Goal: Task Accomplishment & Management: Manage account settings

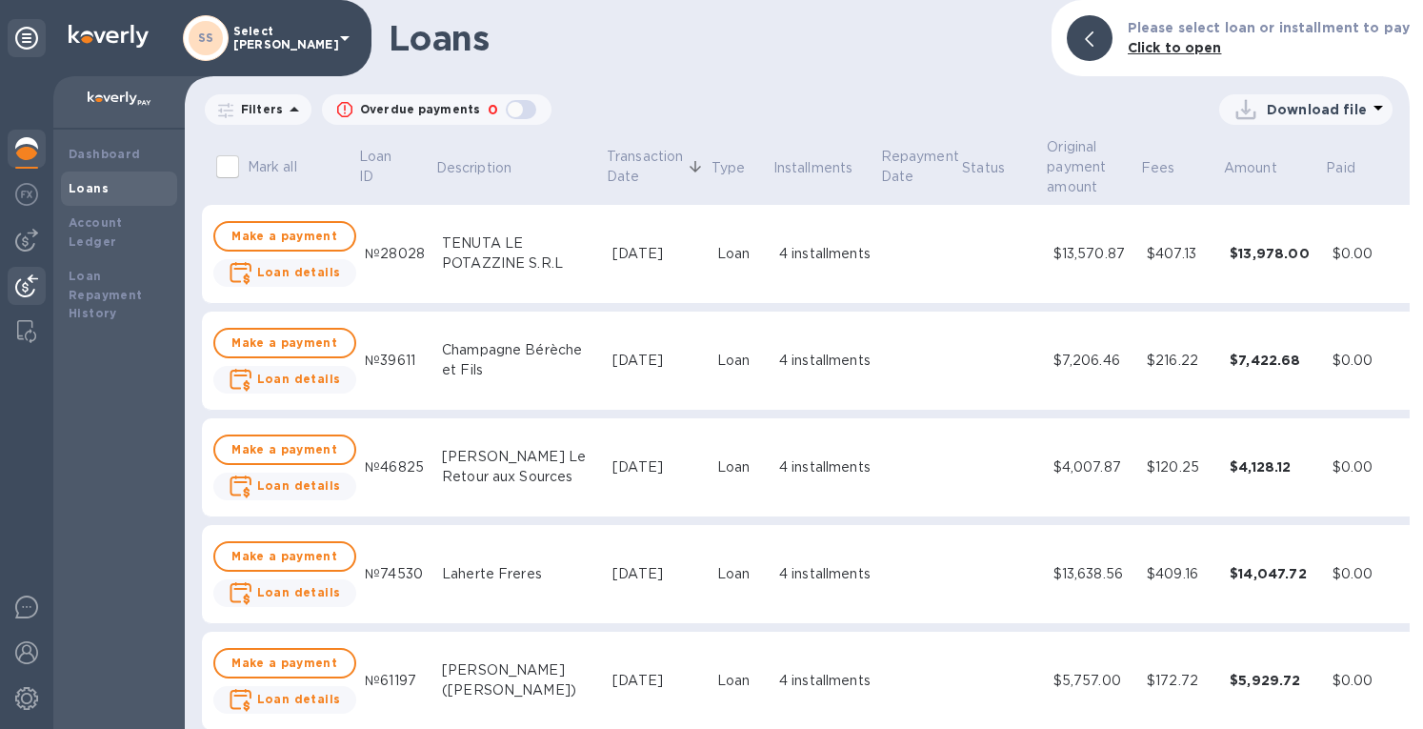
scroll to position [4762, 0]
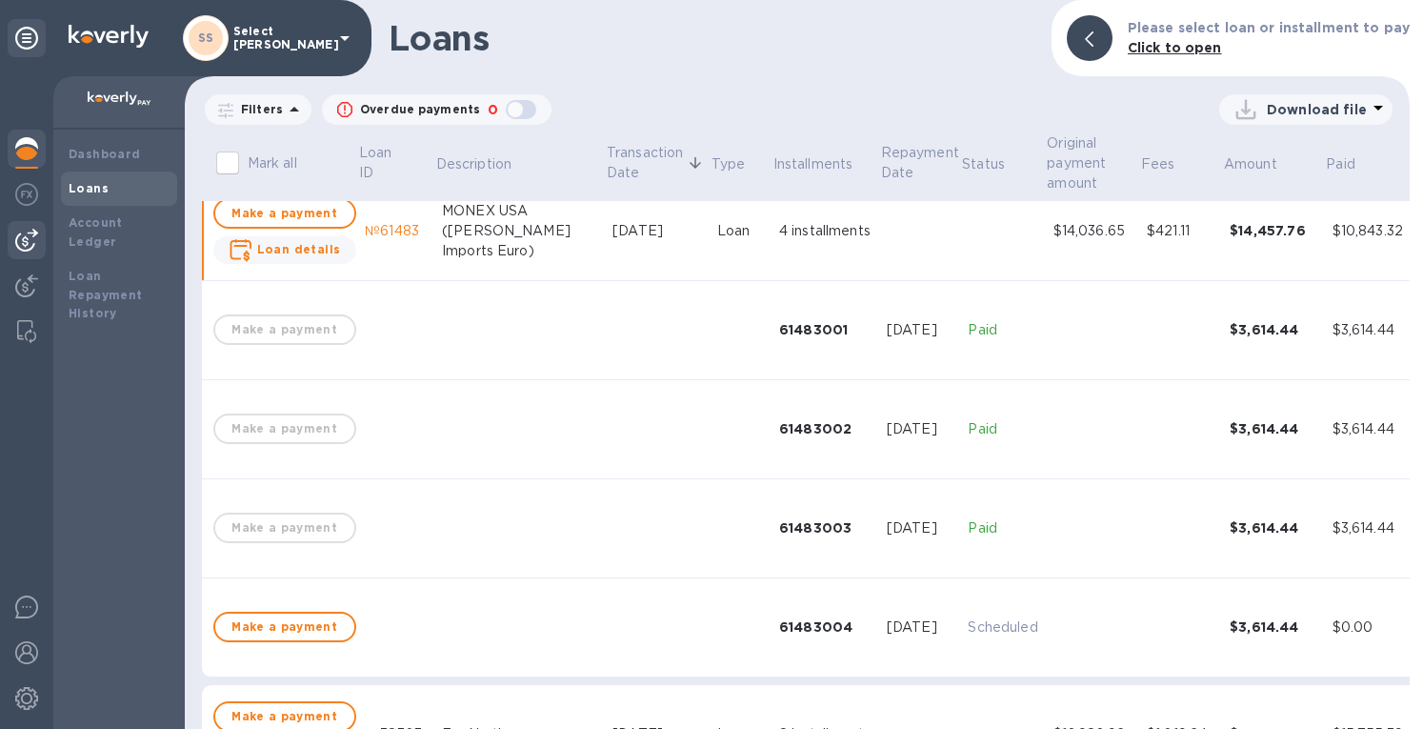
click at [40, 237] on div at bounding box center [27, 240] width 38 height 38
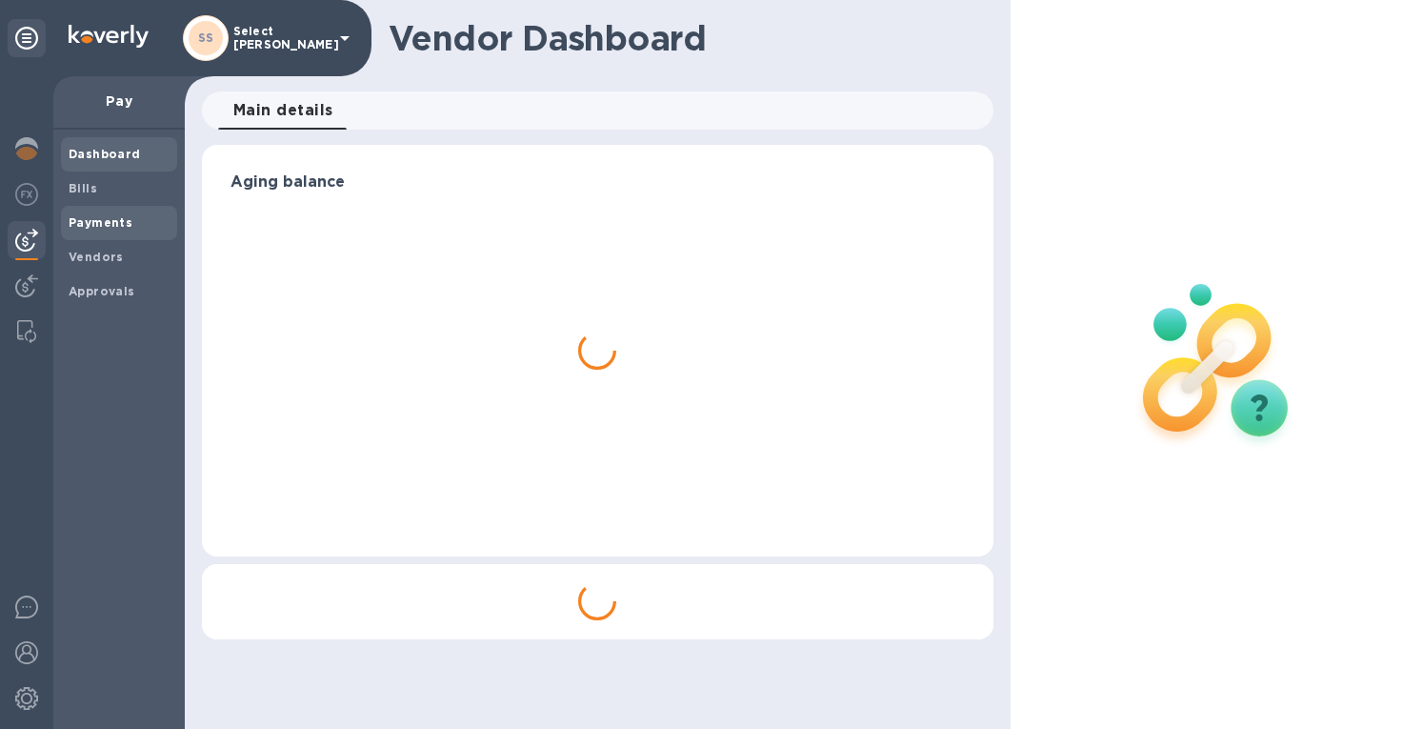
click at [124, 224] on b "Payments" at bounding box center [101, 222] width 64 height 14
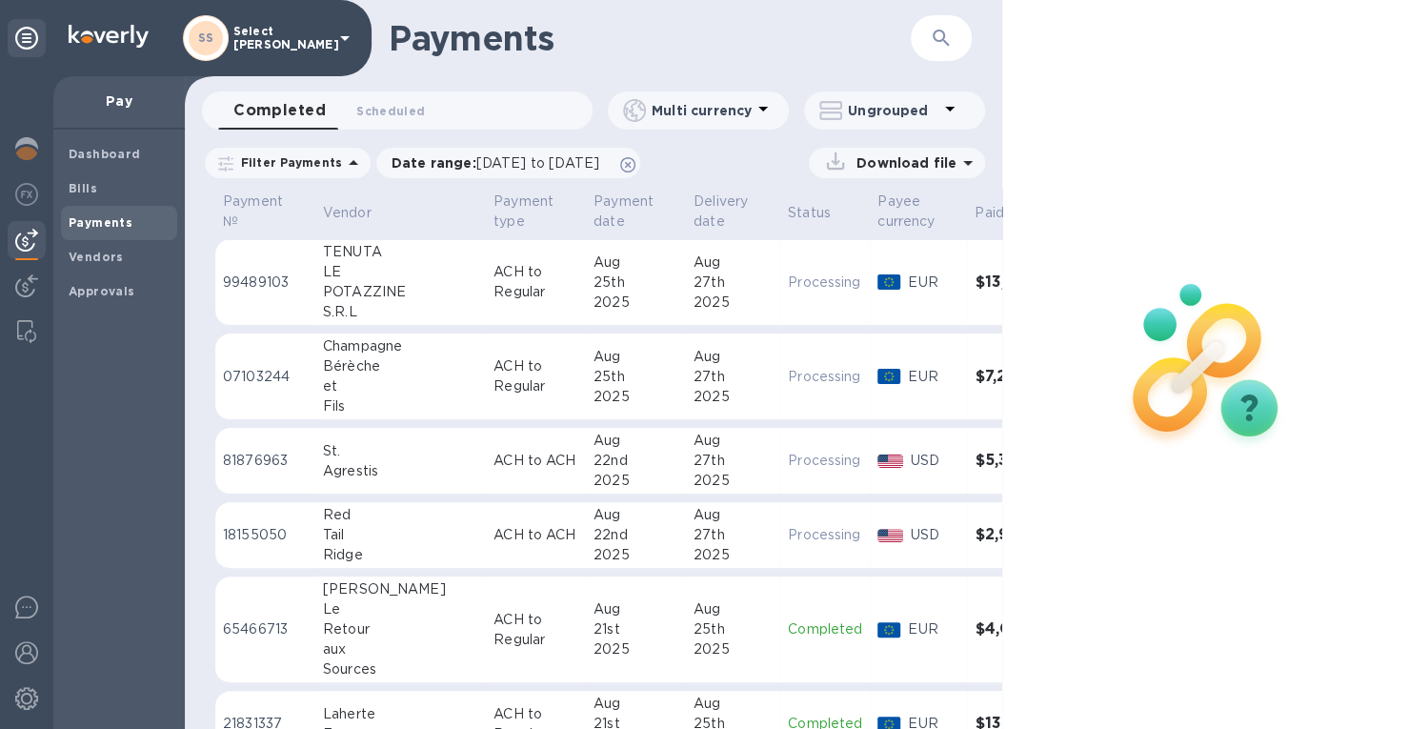
click at [962, 32] on button "button" at bounding box center [941, 38] width 46 height 46
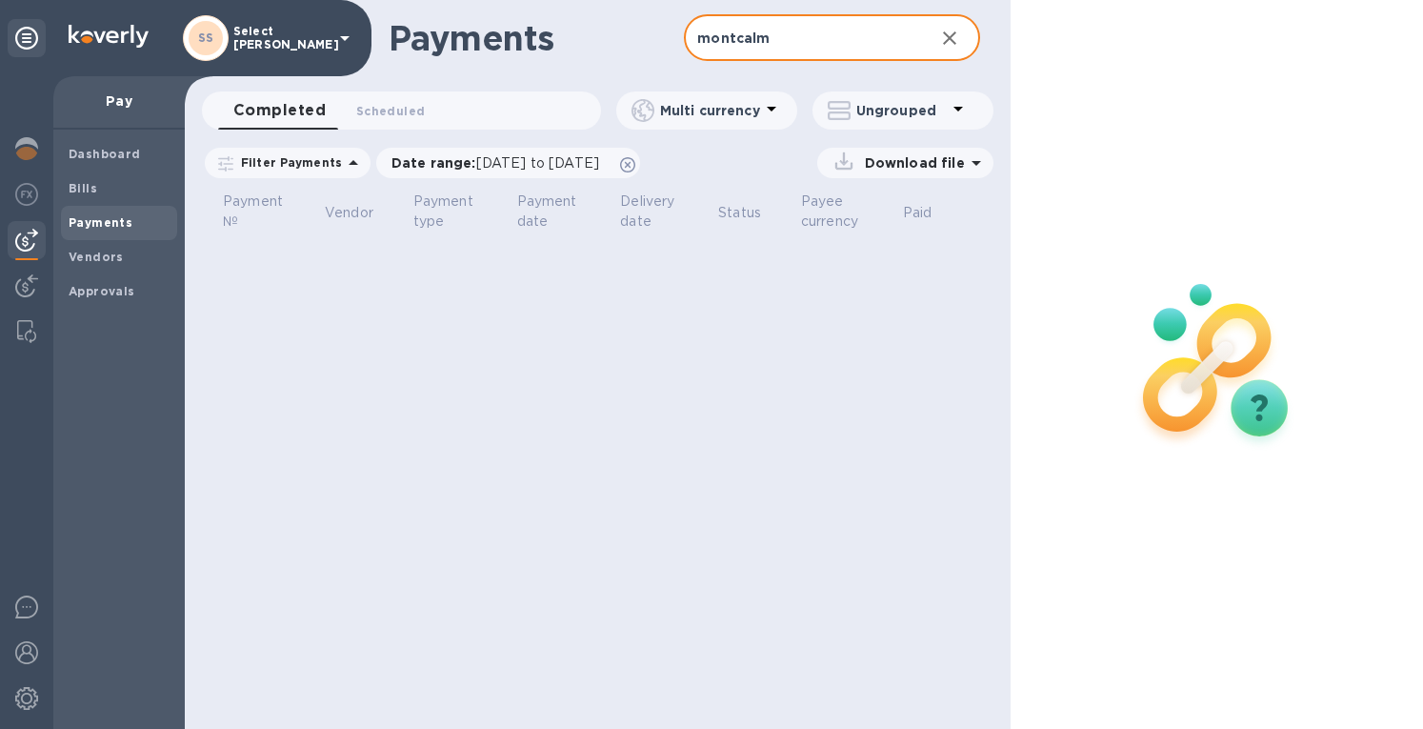
drag, startPoint x: 766, startPoint y: 40, endPoint x: 625, endPoint y: 49, distance: 141.2
click at [618, 49] on div "Payments montcalm ​" at bounding box center [598, 38] width 826 height 76
type input ";"
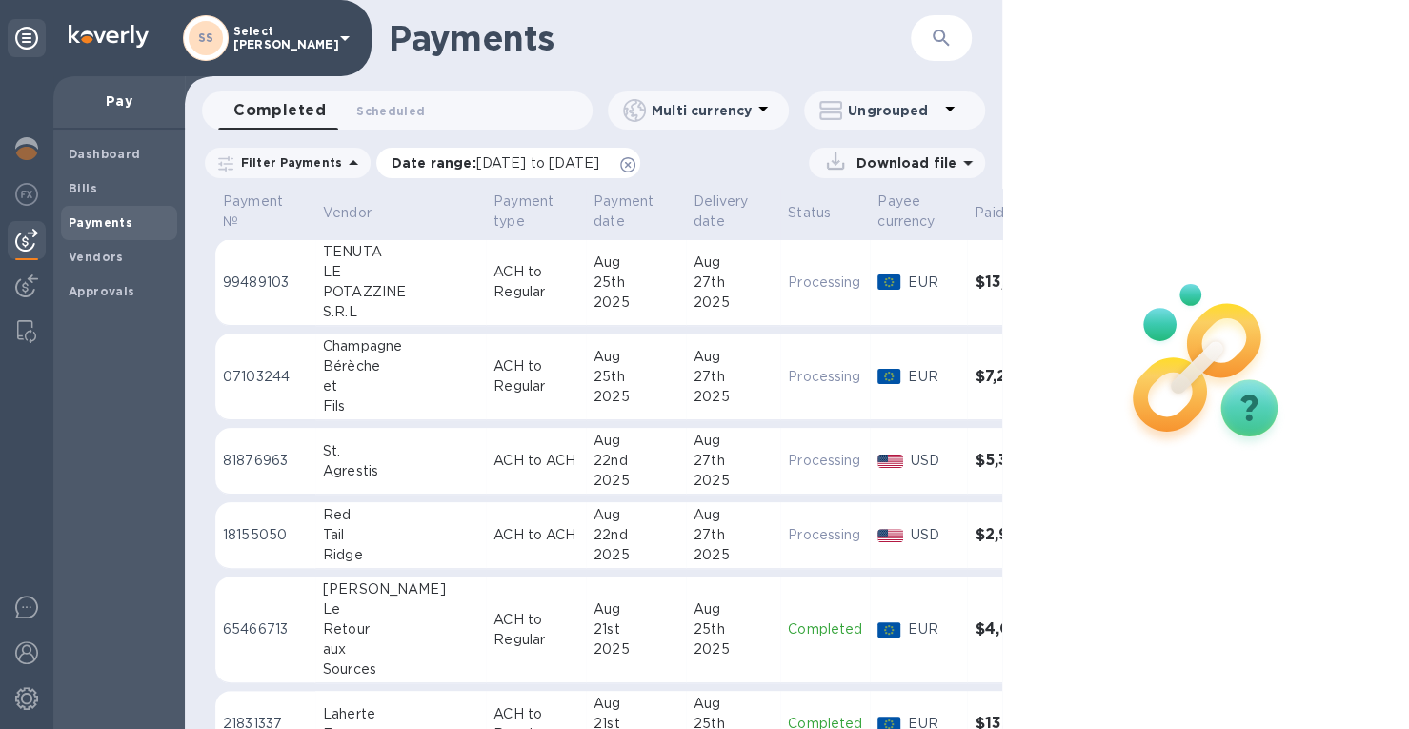
click at [635, 162] on icon at bounding box center [627, 164] width 15 height 15
click at [941, 33] on icon "button" at bounding box center [940, 38] width 23 height 23
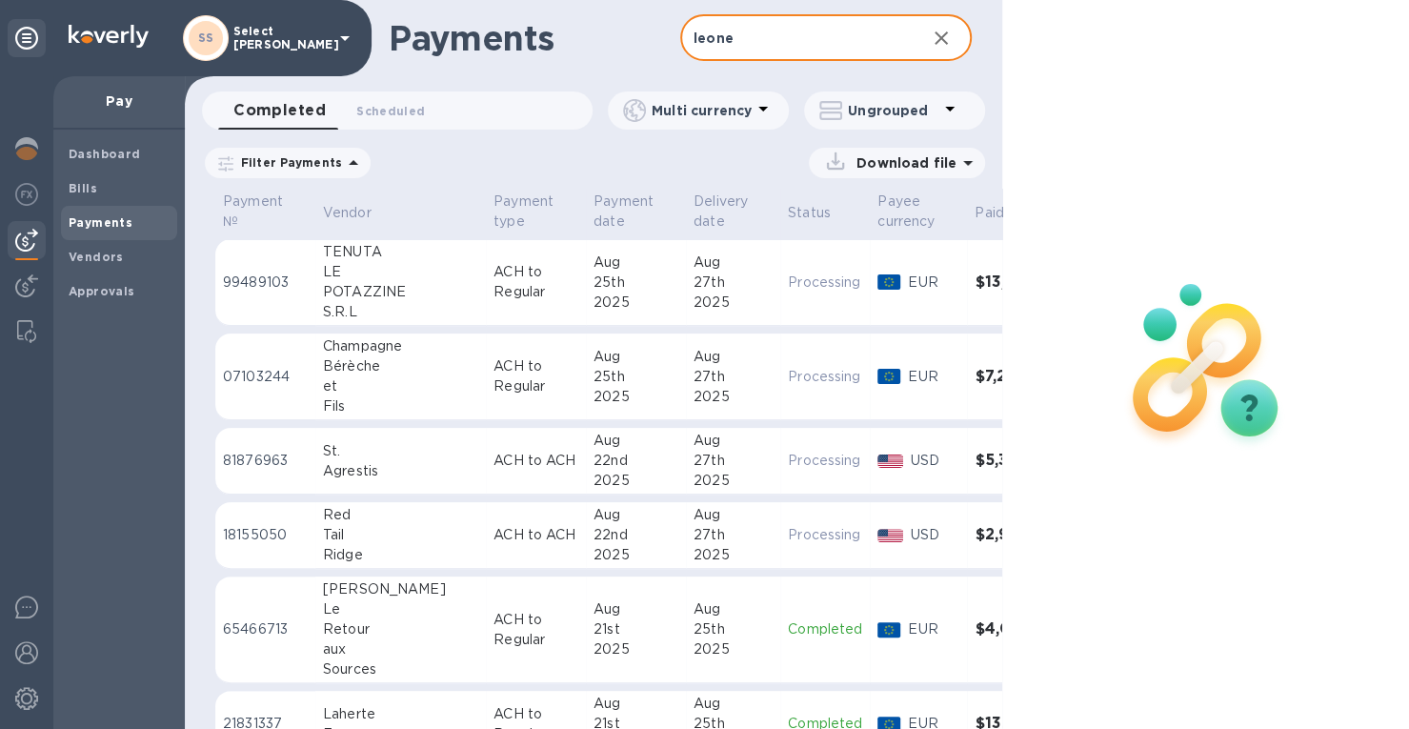
type input "leone"
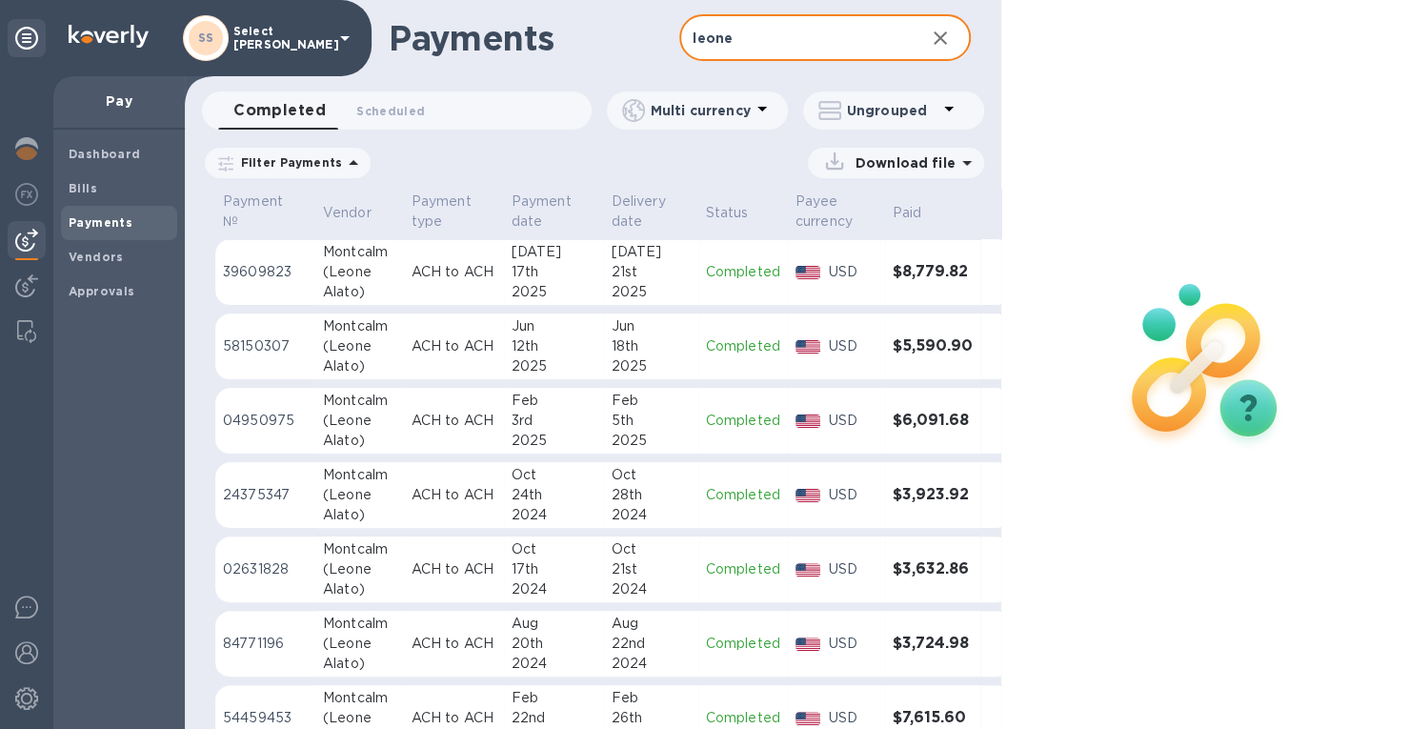
click at [627, 278] on div "21st" at bounding box center [650, 272] width 79 height 20
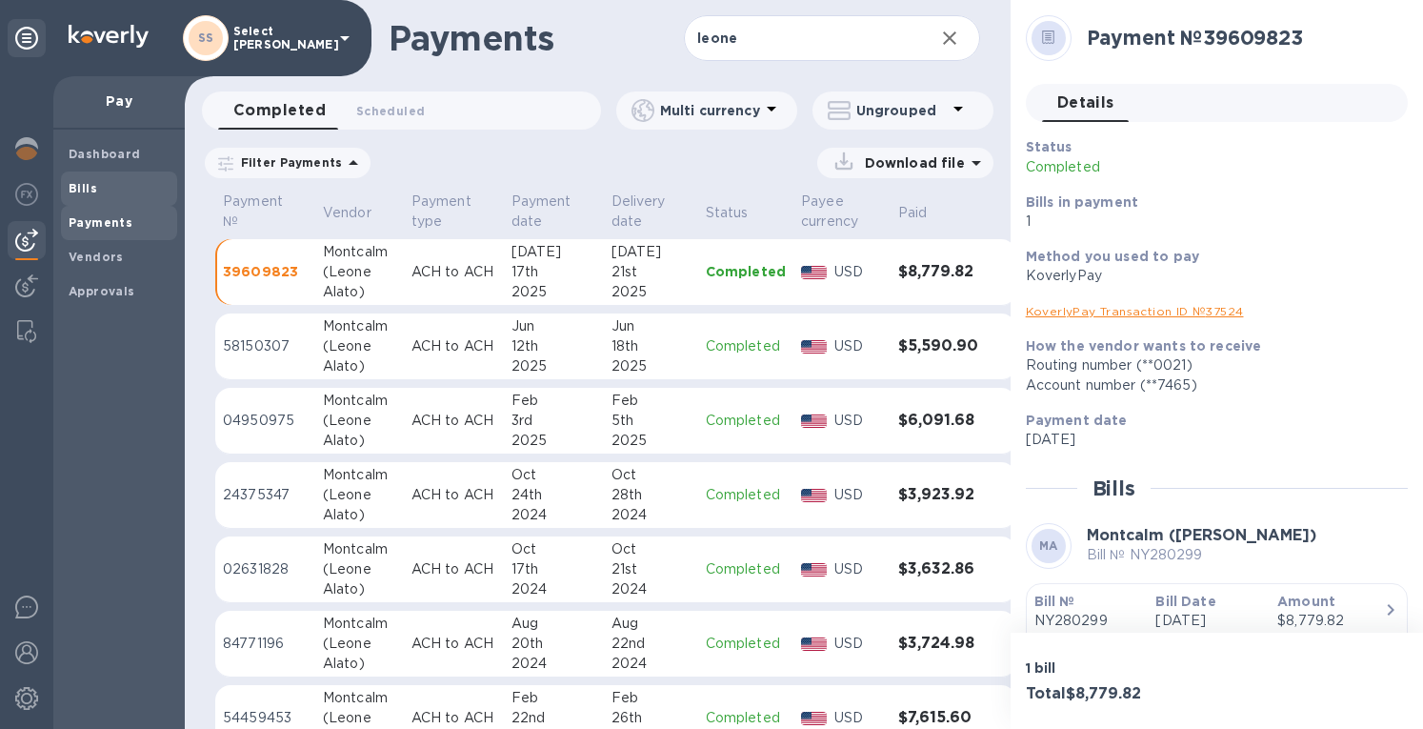
click at [87, 186] on b "Bills" at bounding box center [83, 188] width 29 height 14
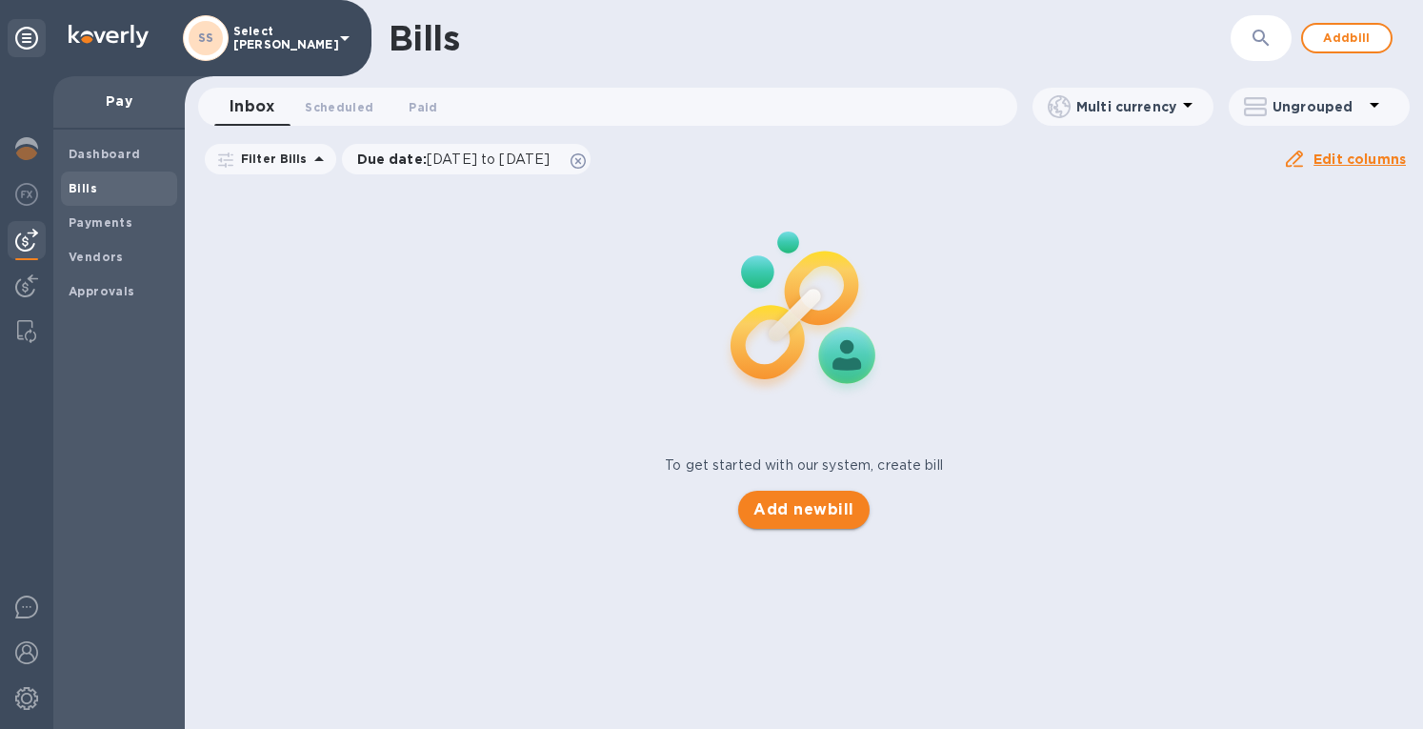
click at [801, 510] on span "Add new bill" at bounding box center [803, 509] width 100 height 23
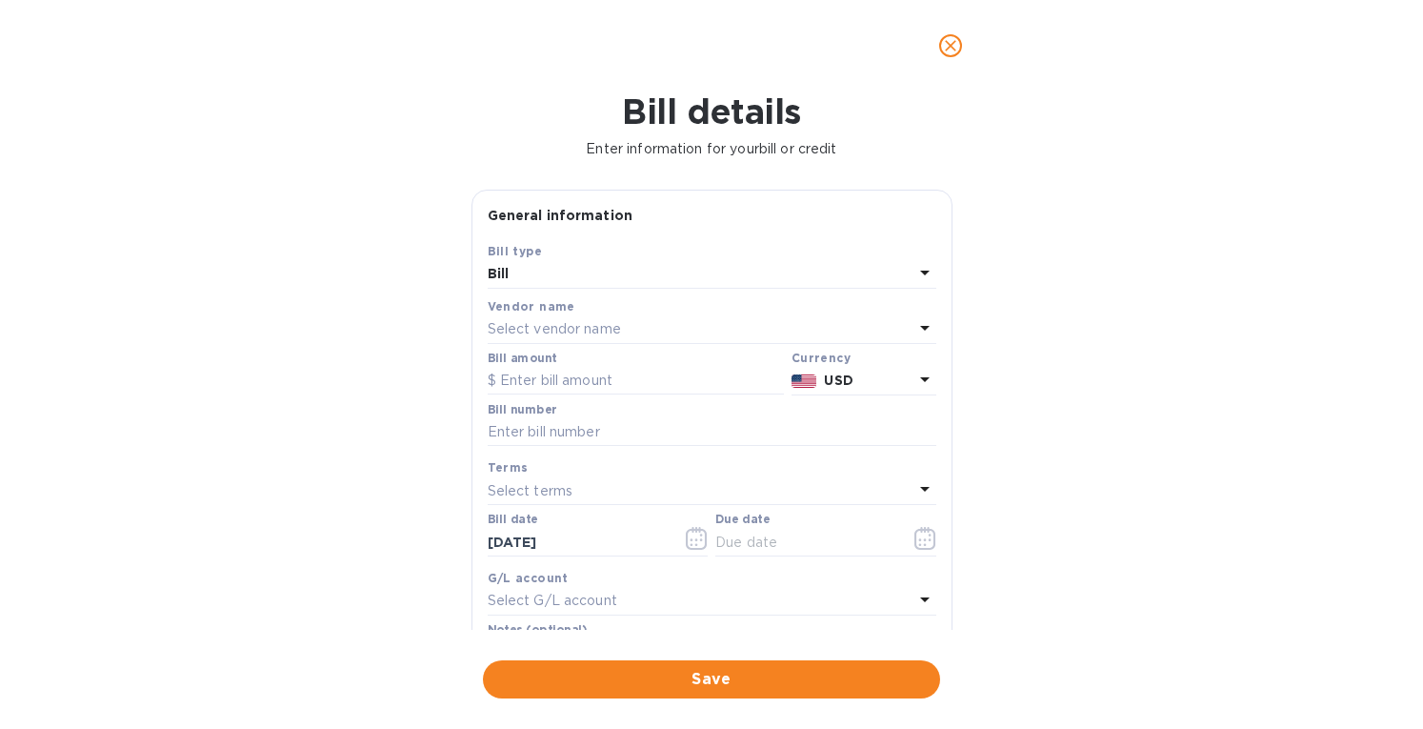
click at [537, 326] on p "Select vendor name" at bounding box center [554, 329] width 133 height 20
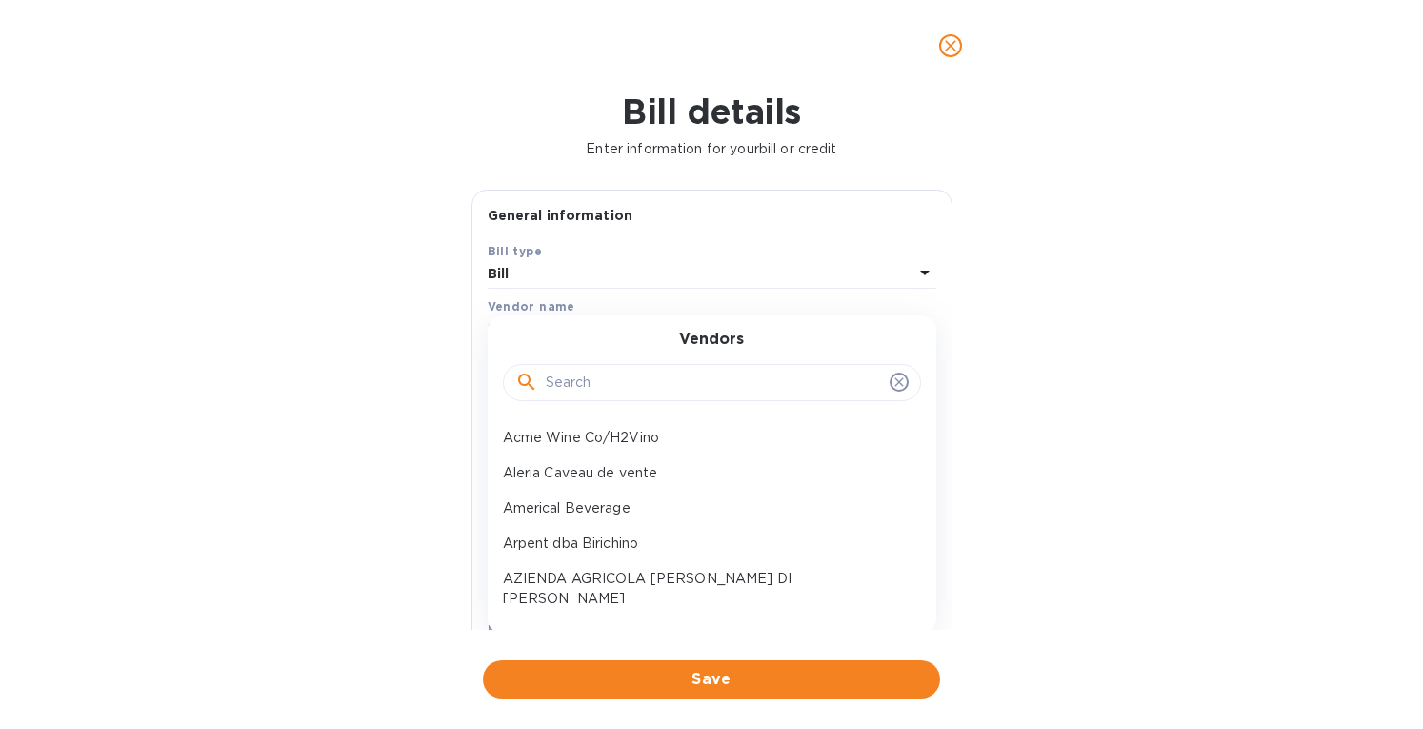
click at [566, 386] on input "text" at bounding box center [714, 383] width 336 height 29
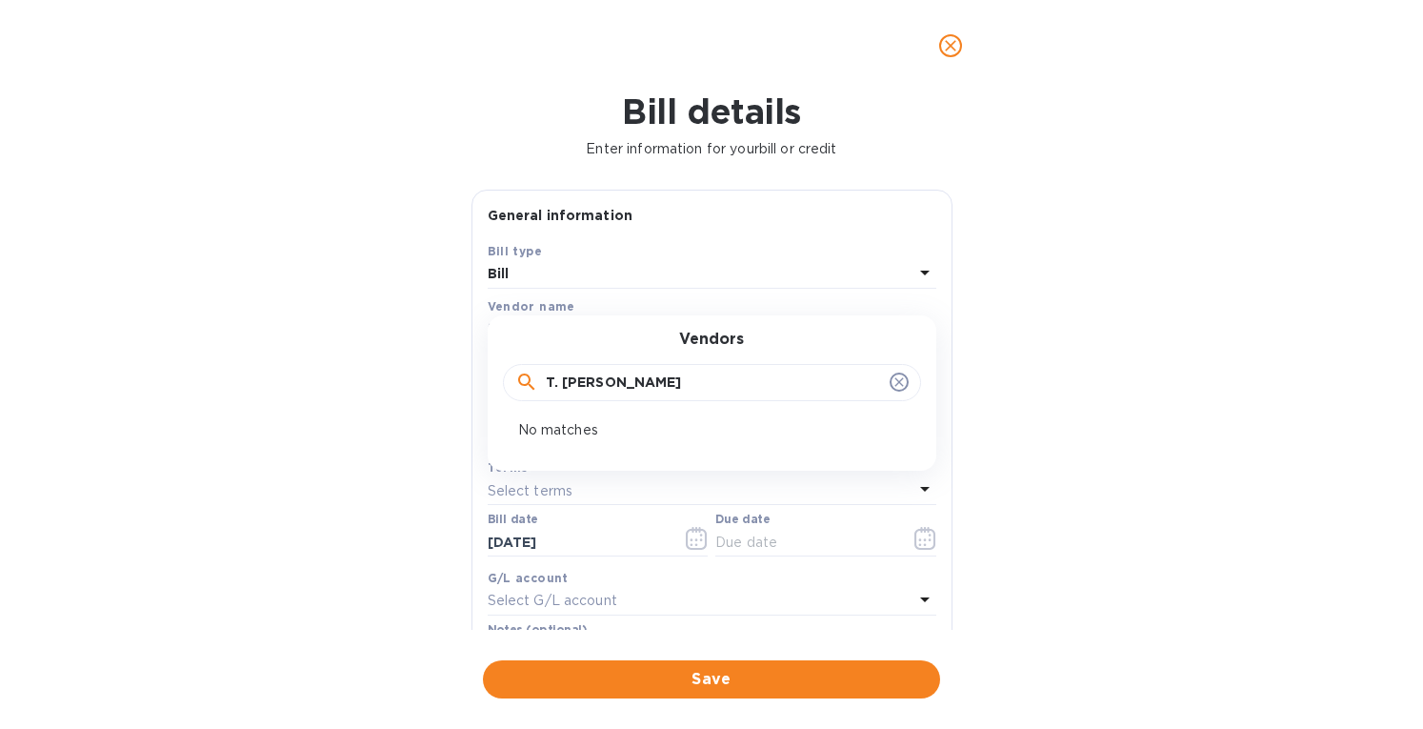
click at [556, 390] on input "T. [PERSON_NAME]" at bounding box center [714, 383] width 336 height 29
drag, startPoint x: 634, startPoint y: 380, endPoint x: 499, endPoint y: 381, distance: 135.2
click at [499, 381] on div "Vendors [PERSON_NAME]" at bounding box center [712, 371] width 449 height 82
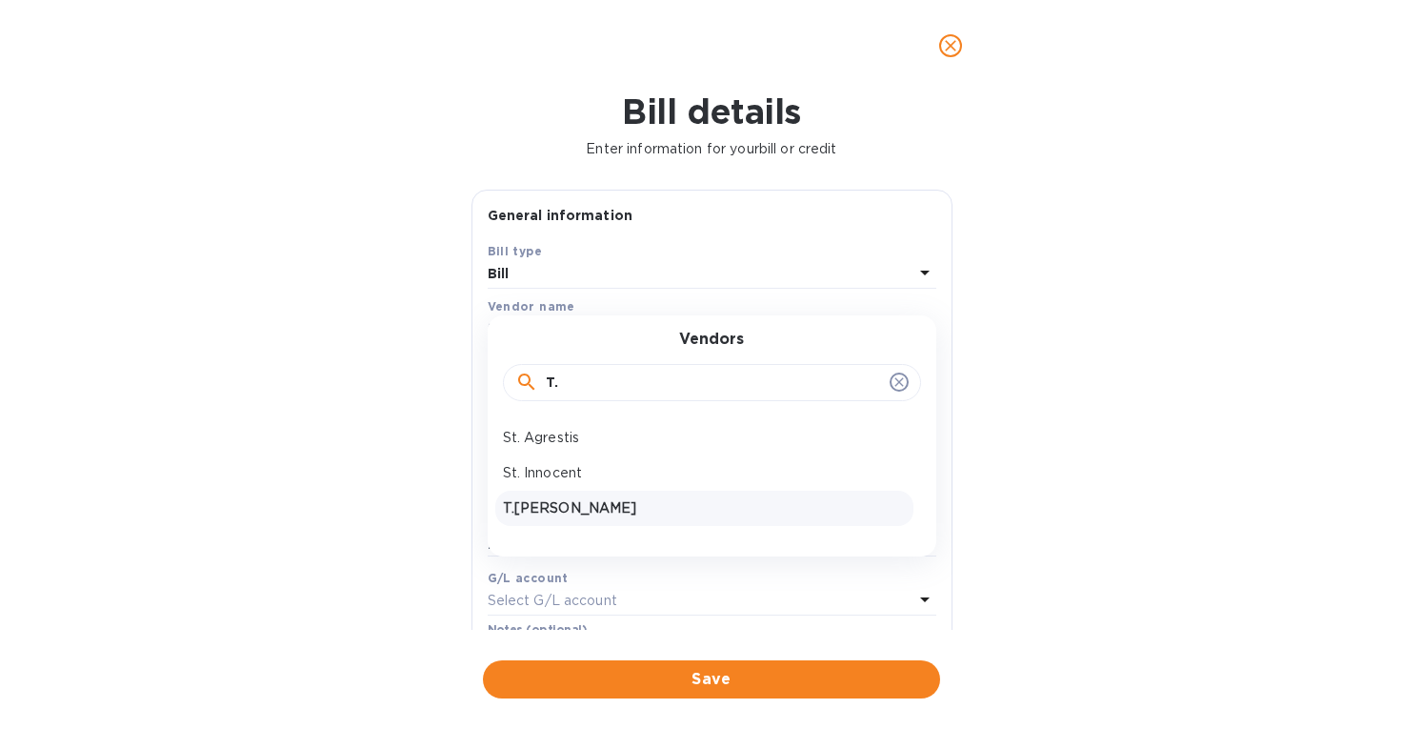
type input "T."
click at [531, 505] on p "T.[PERSON_NAME]" at bounding box center [704, 508] width 403 height 20
type input "[DATE]"
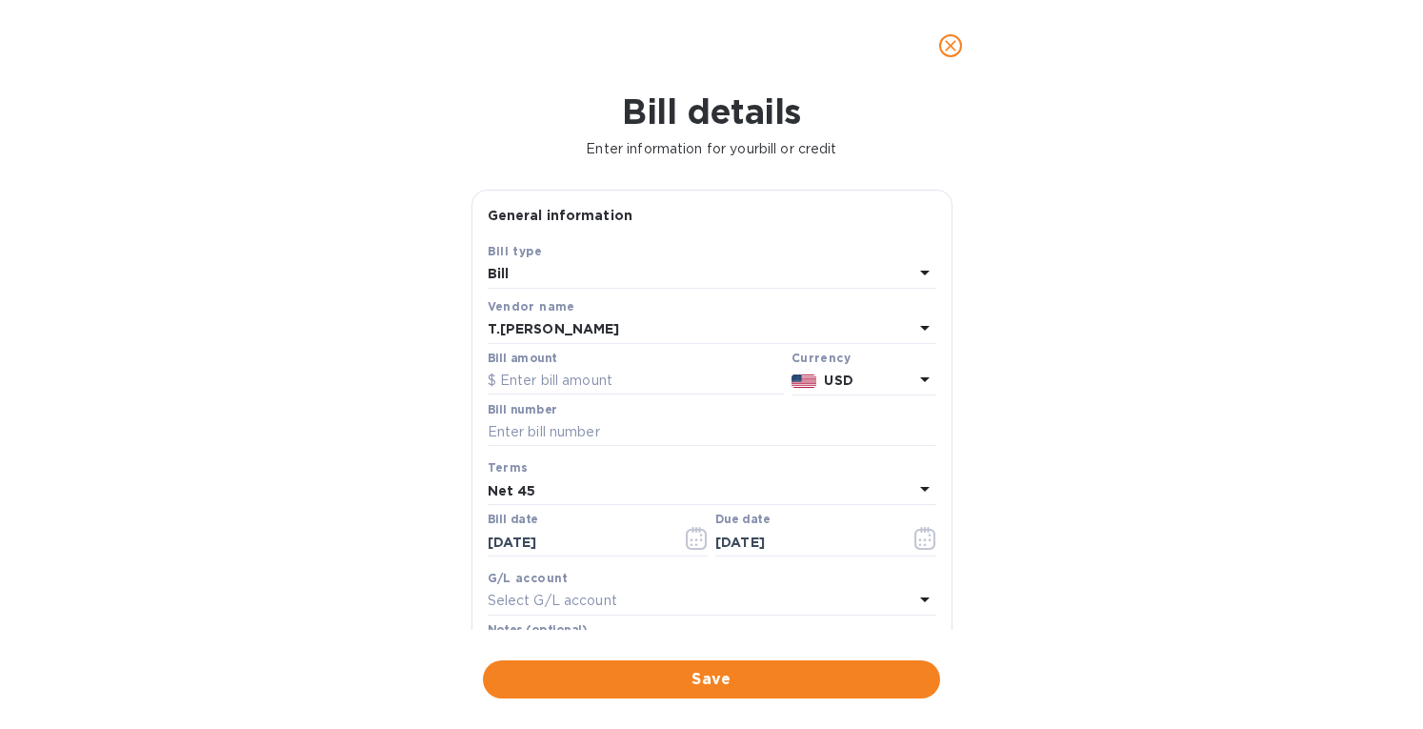
scroll to position [272, 0]
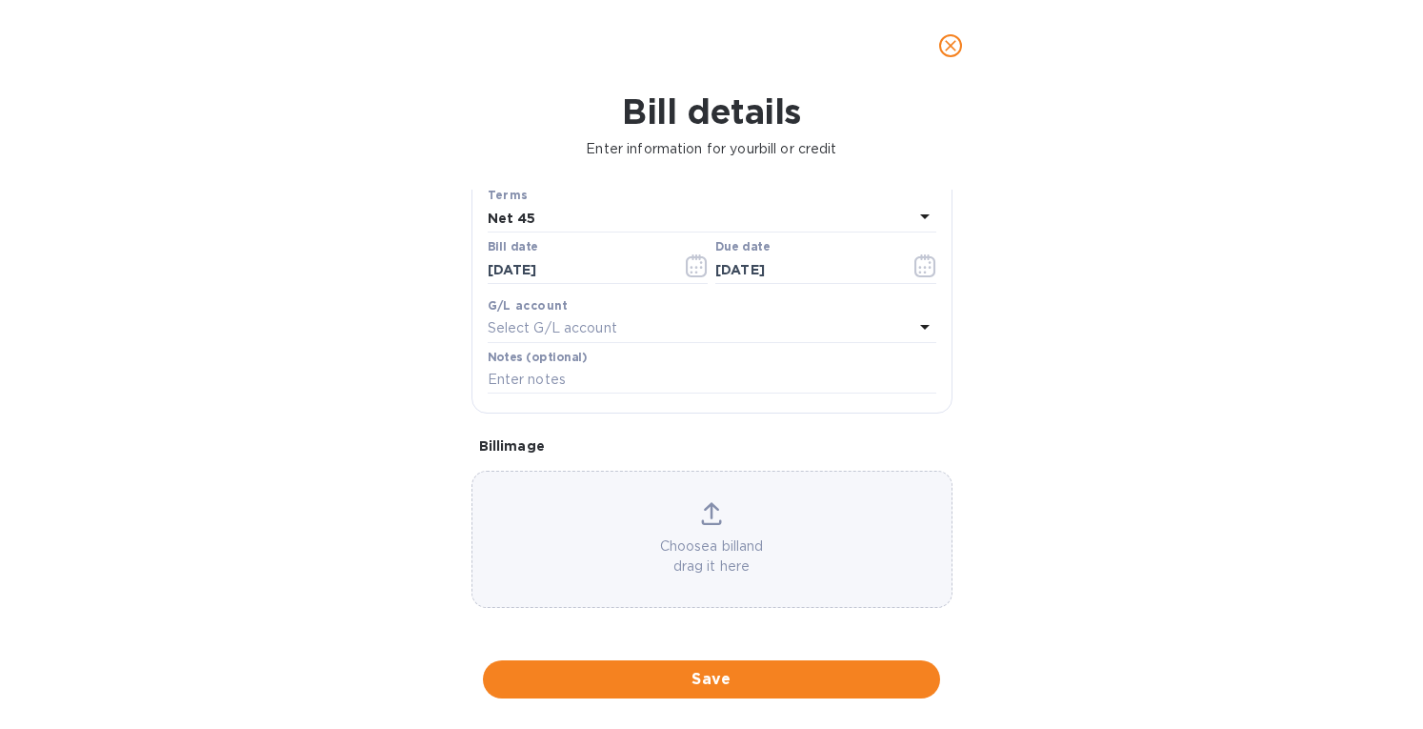
click at [710, 519] on icon at bounding box center [711, 513] width 21 height 23
click at [701, 506] on icon at bounding box center [711, 513] width 21 height 23
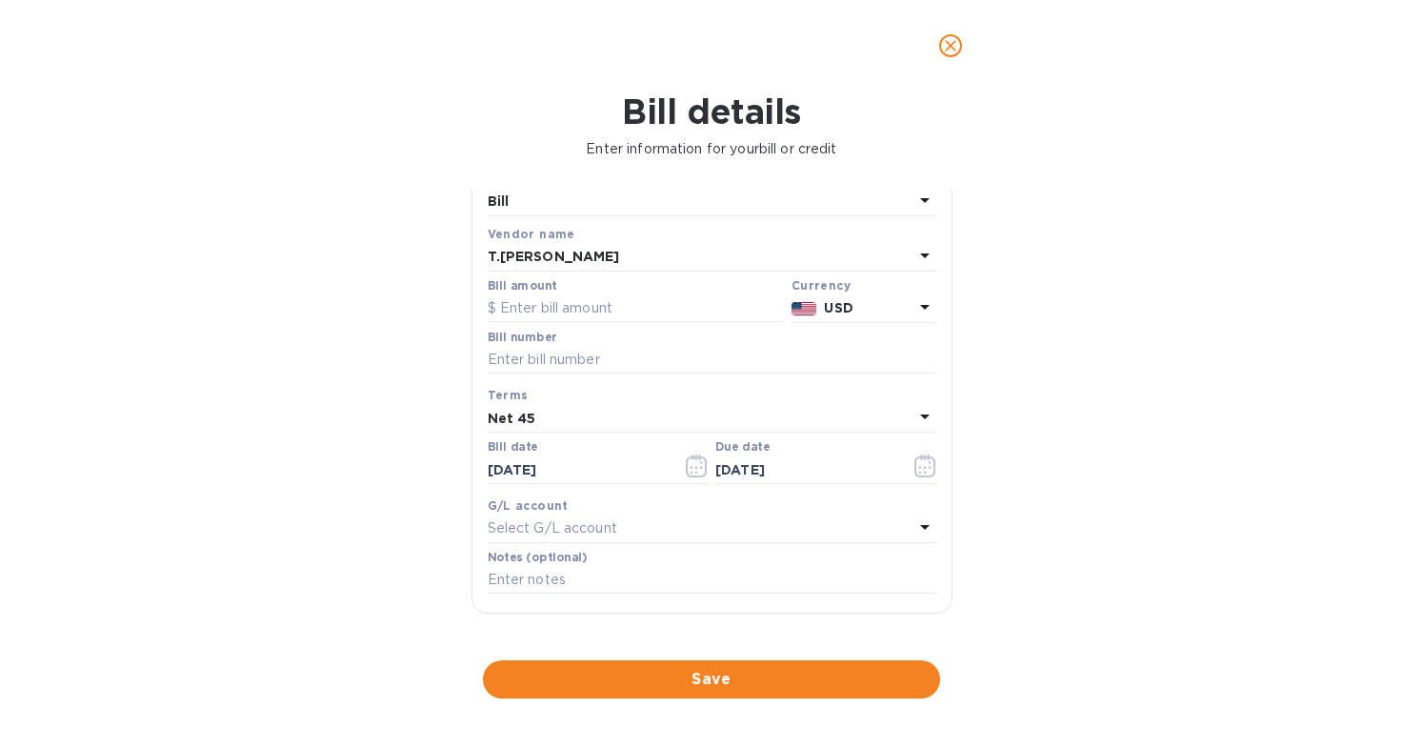
scroll to position [0, 0]
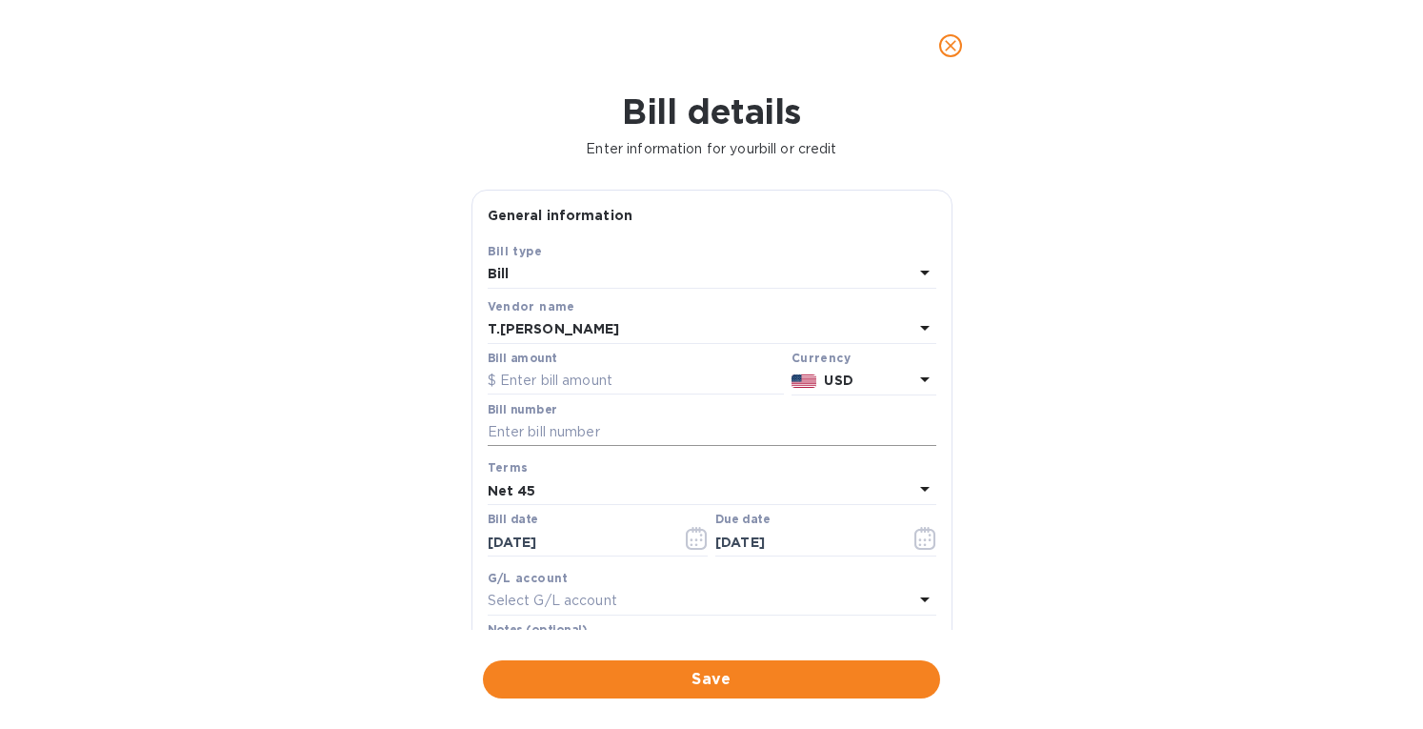
click at [514, 435] on input "text" at bounding box center [712, 432] width 449 height 29
paste input "S708009"
type input "S708009"
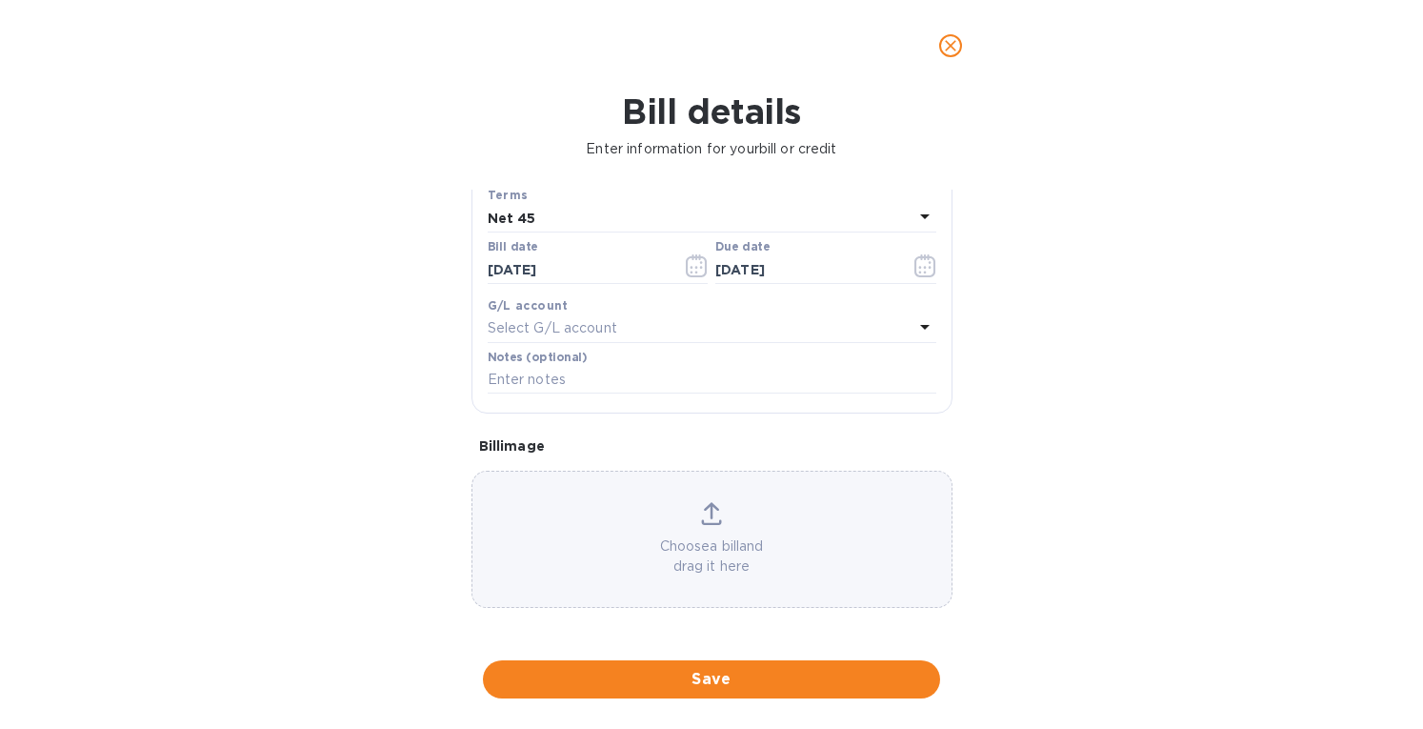
click at [703, 519] on icon at bounding box center [711, 513] width 21 height 23
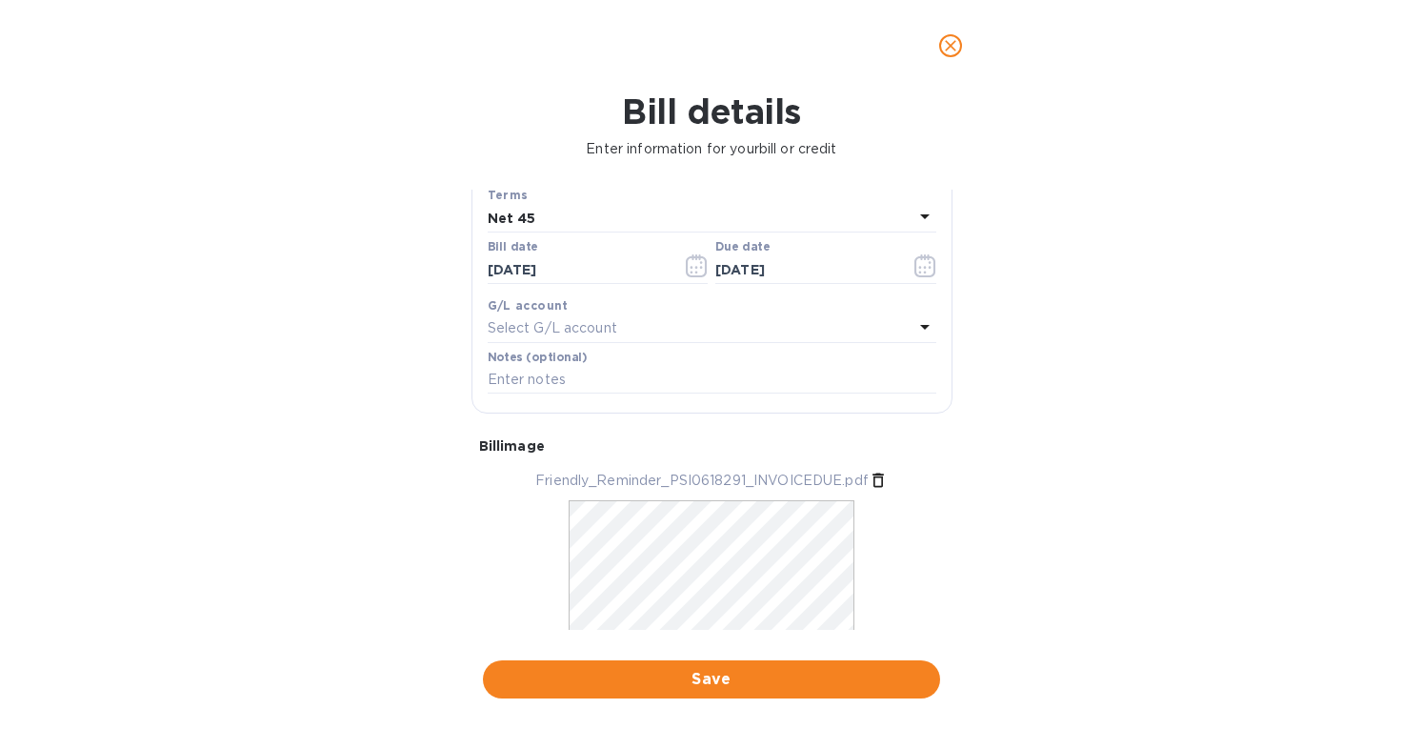
scroll to position [0, 0]
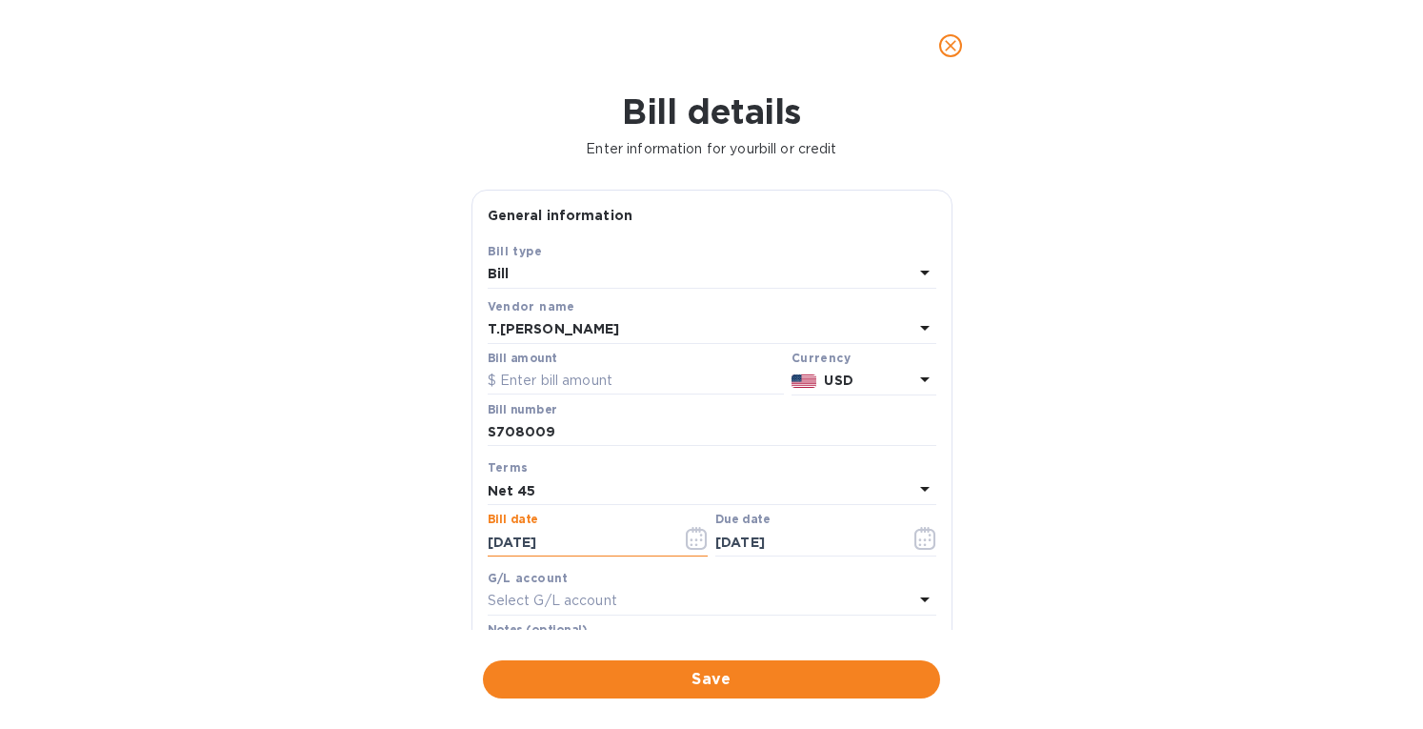
drag, startPoint x: 531, startPoint y: 531, endPoint x: 427, endPoint y: 521, distance: 105.3
click at [427, 521] on div "Bill details Enter information for your bill or credit General information Save…" at bounding box center [711, 409] width 1423 height 637
type input "[DATE]"
click at [611, 487] on div "Net 45" at bounding box center [701, 490] width 426 height 27
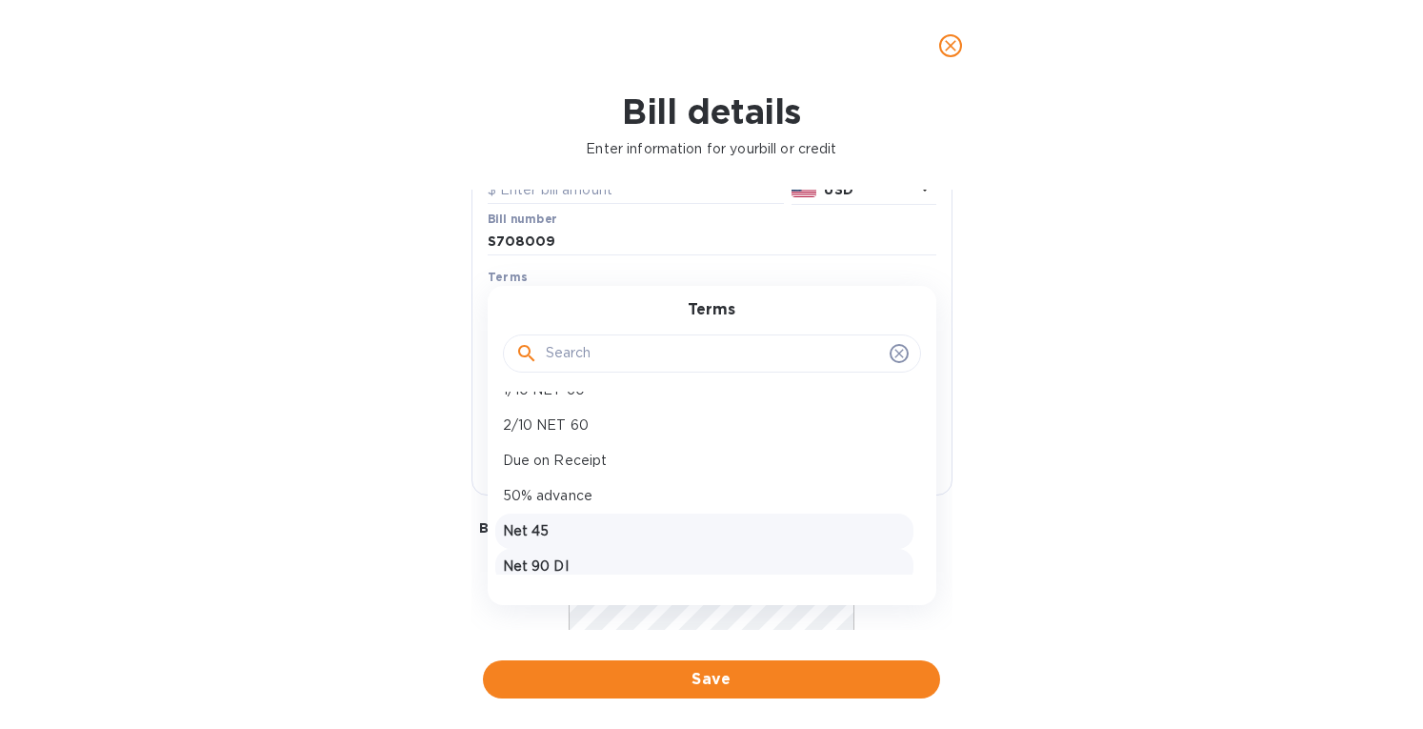
scroll to position [133, 0]
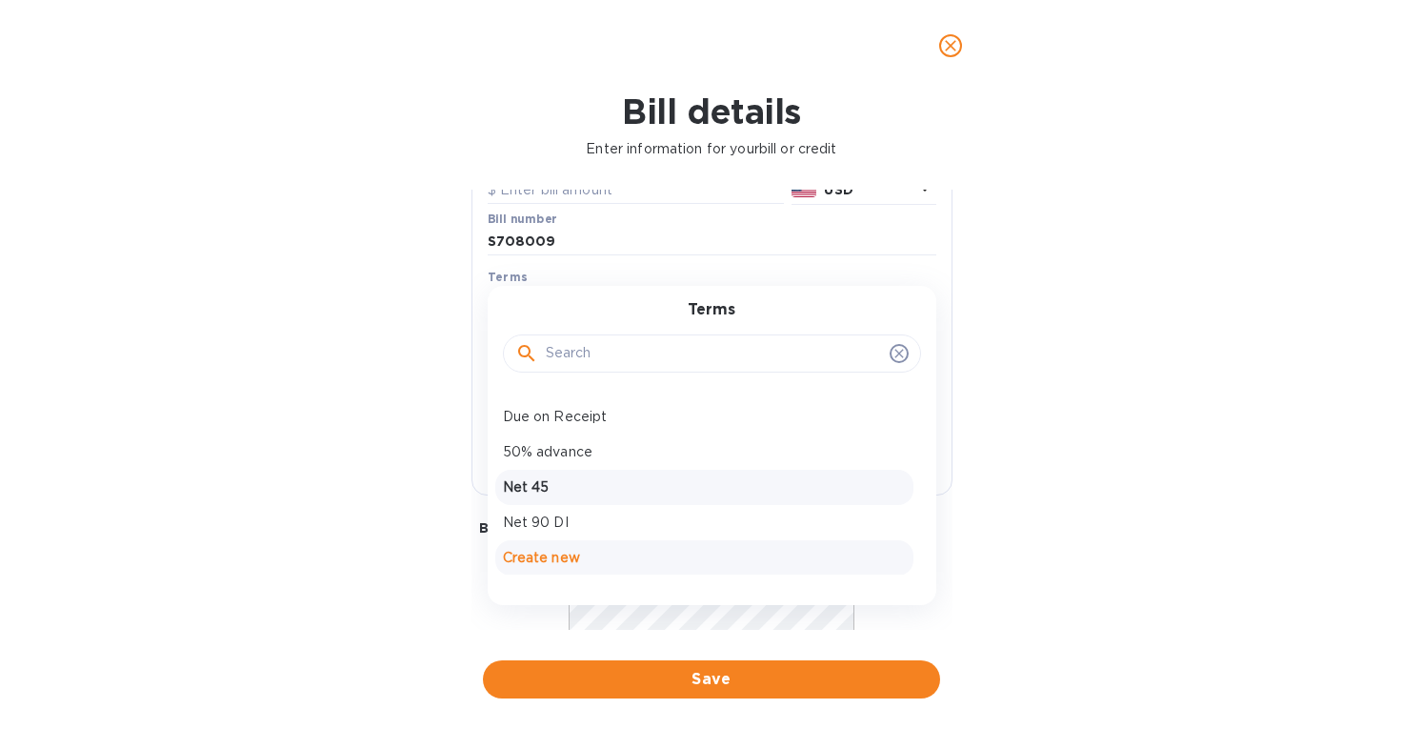
click at [547, 551] on p "Create new" at bounding box center [704, 558] width 403 height 20
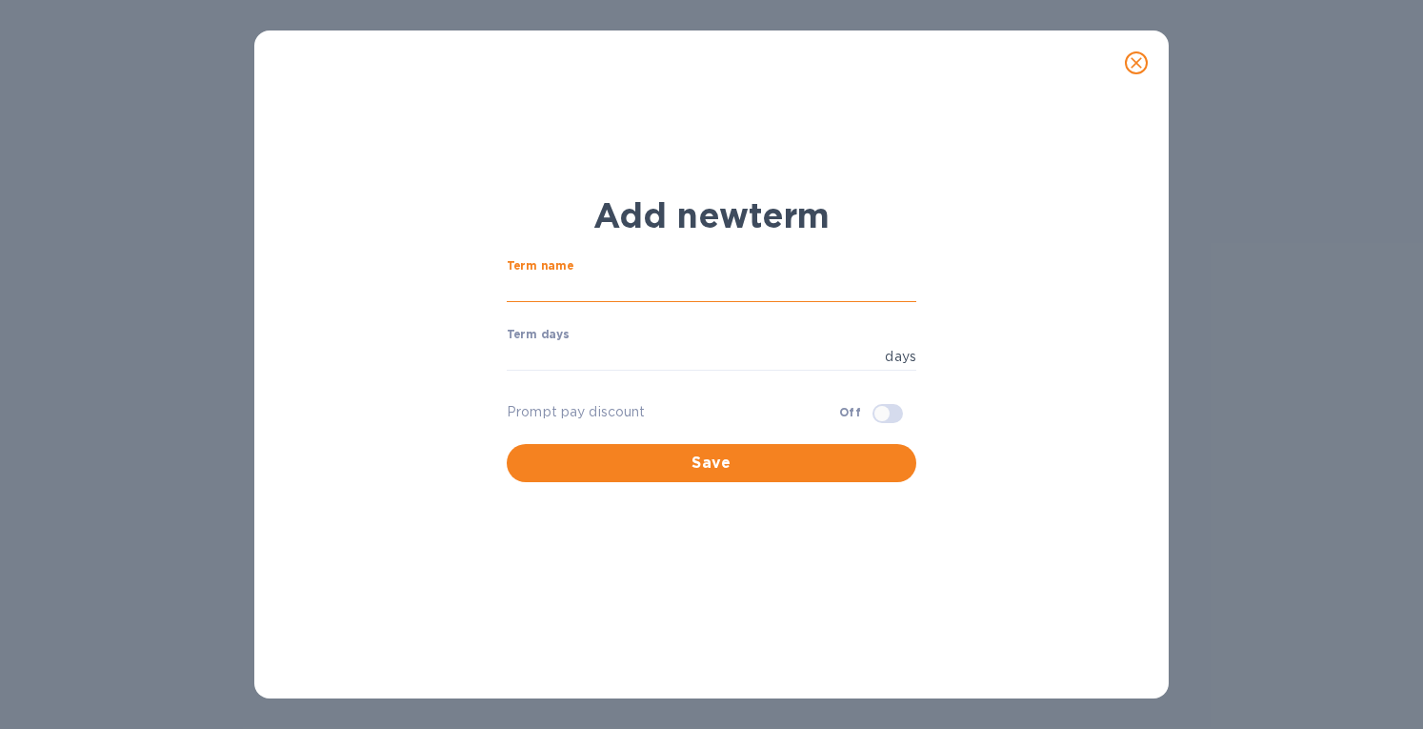
click at [531, 287] on input "text" at bounding box center [712, 288] width 410 height 29
type input "Extended 120"
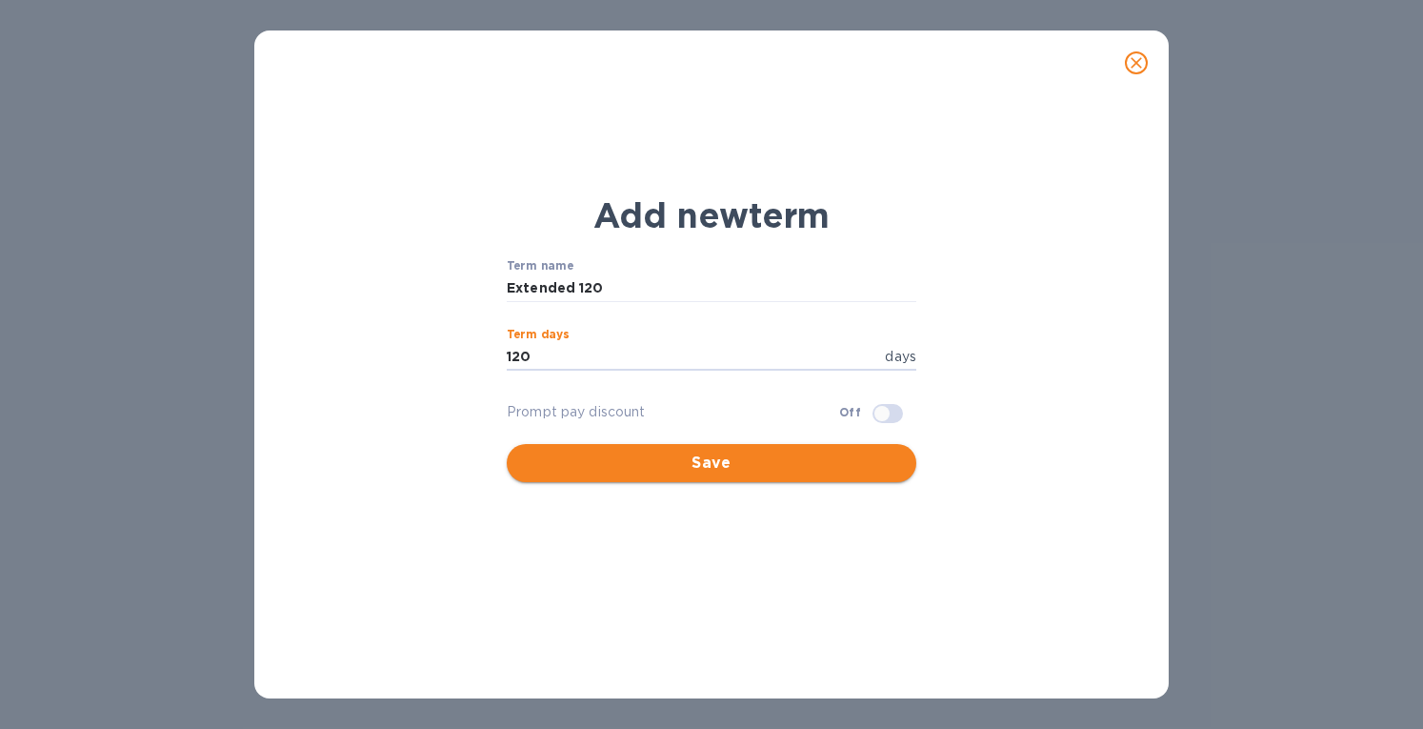
type input "120"
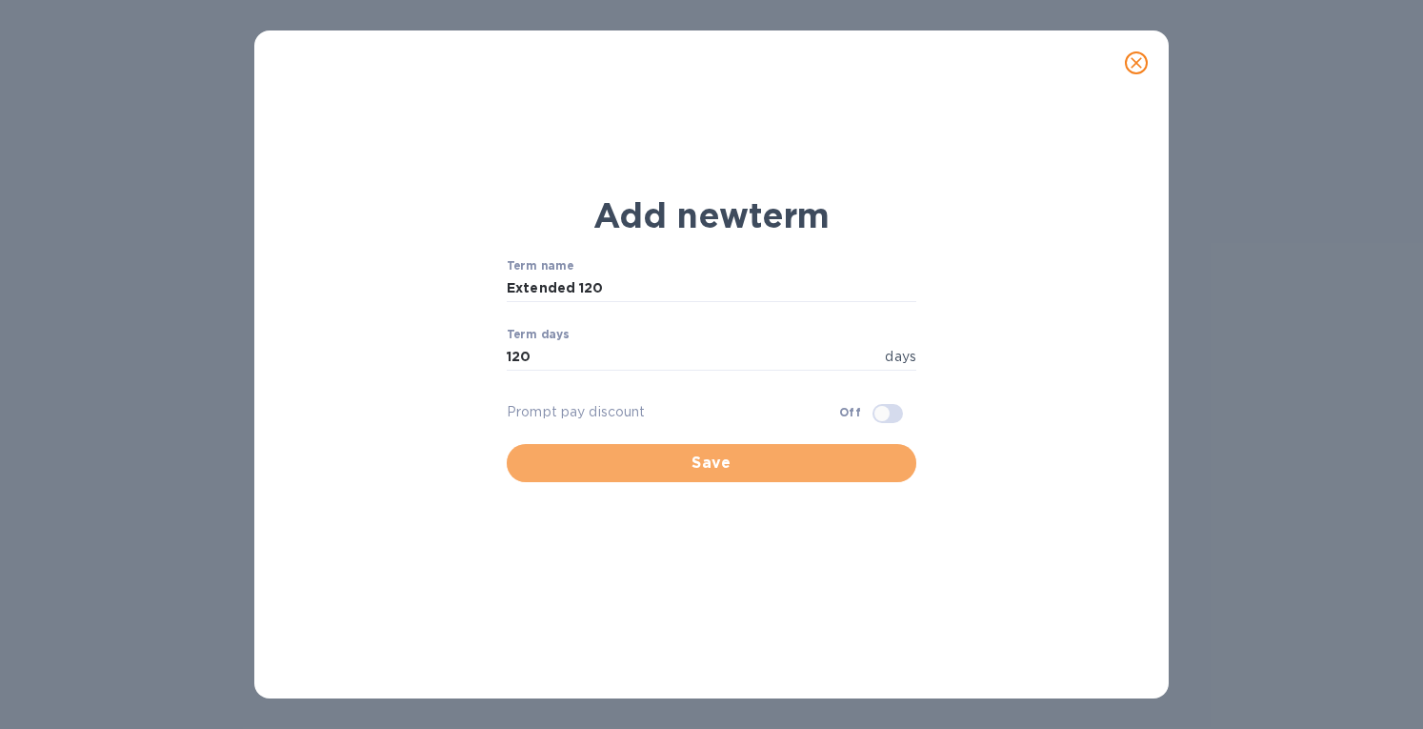
click at [828, 475] on button "Save" at bounding box center [712, 463] width 410 height 38
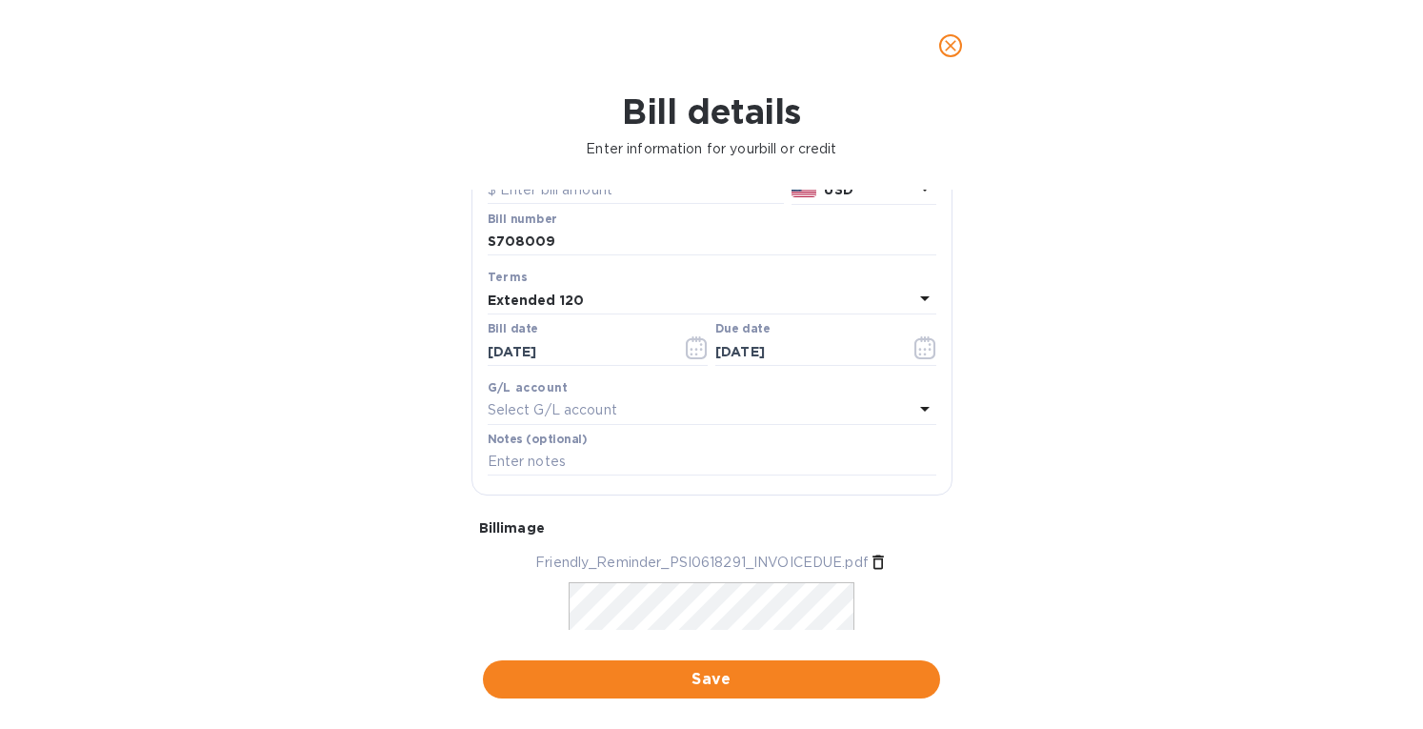
click at [581, 300] on div "Extended 120" at bounding box center [701, 300] width 426 height 27
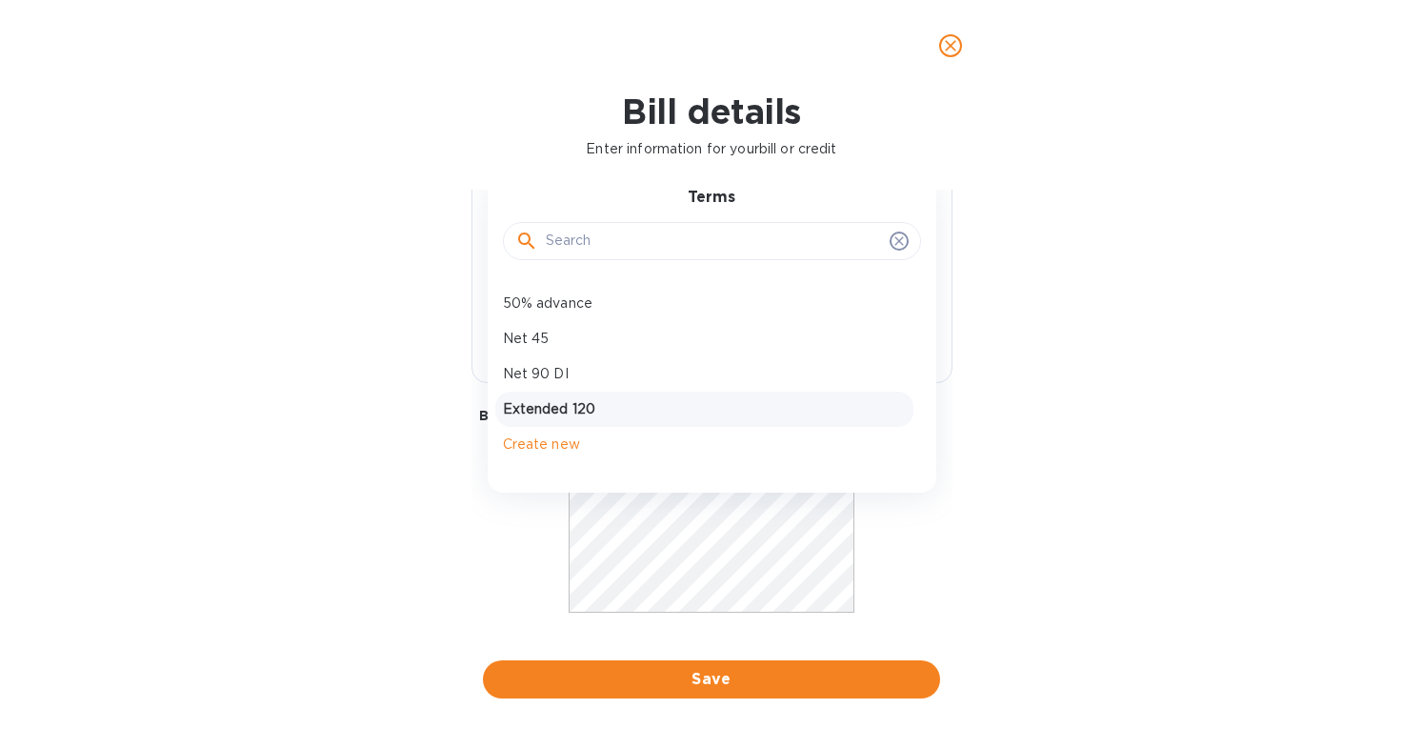
scroll to position [330, 0]
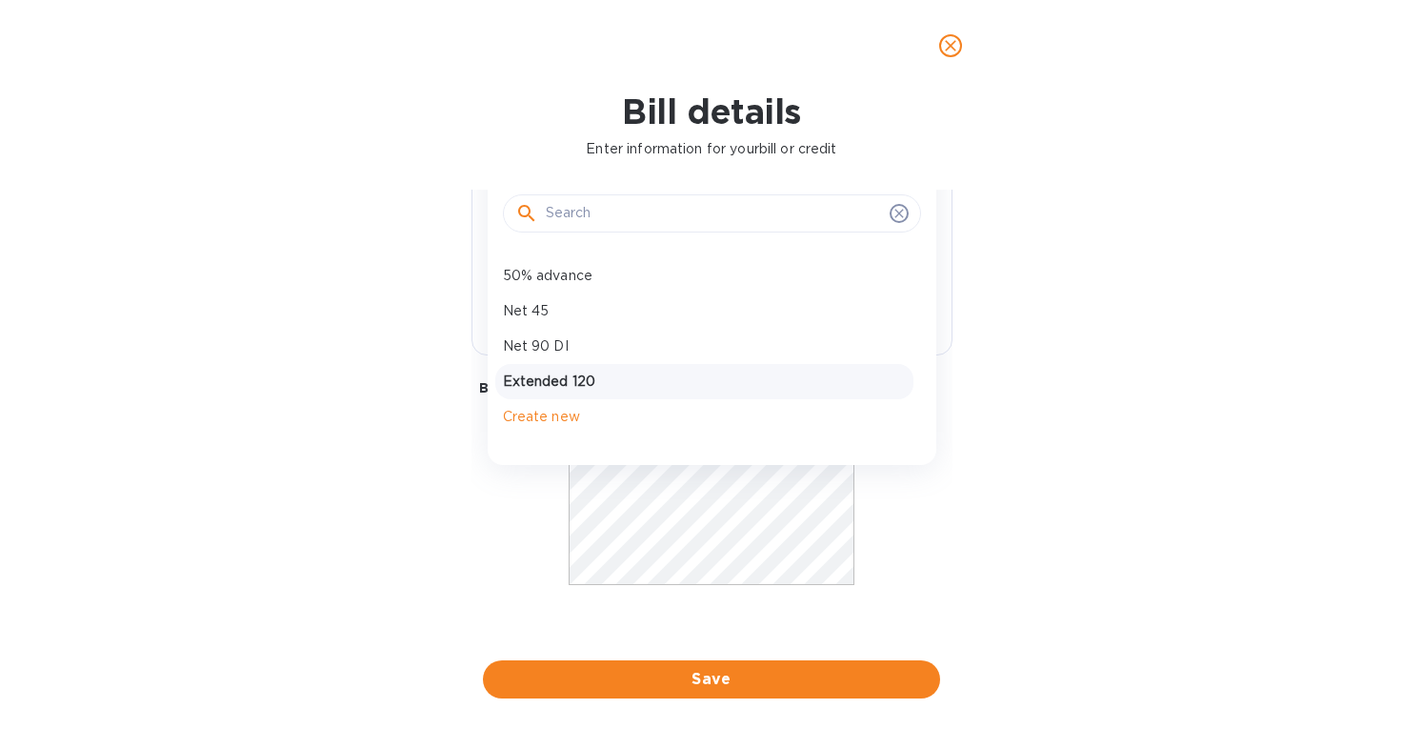
click at [560, 369] on div "Extended 120" at bounding box center [704, 381] width 418 height 35
type input "[DATE]"
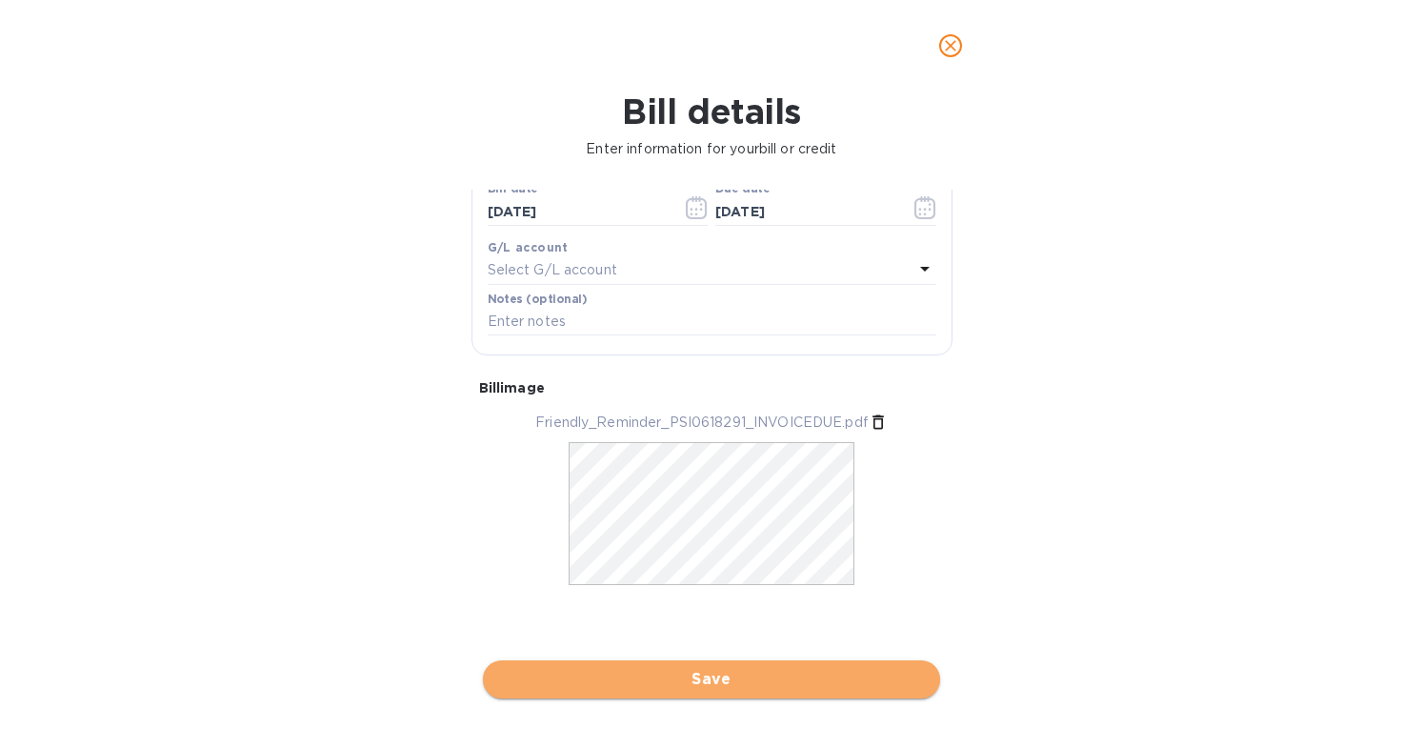
click at [651, 677] on span "Save" at bounding box center [711, 679] width 427 height 23
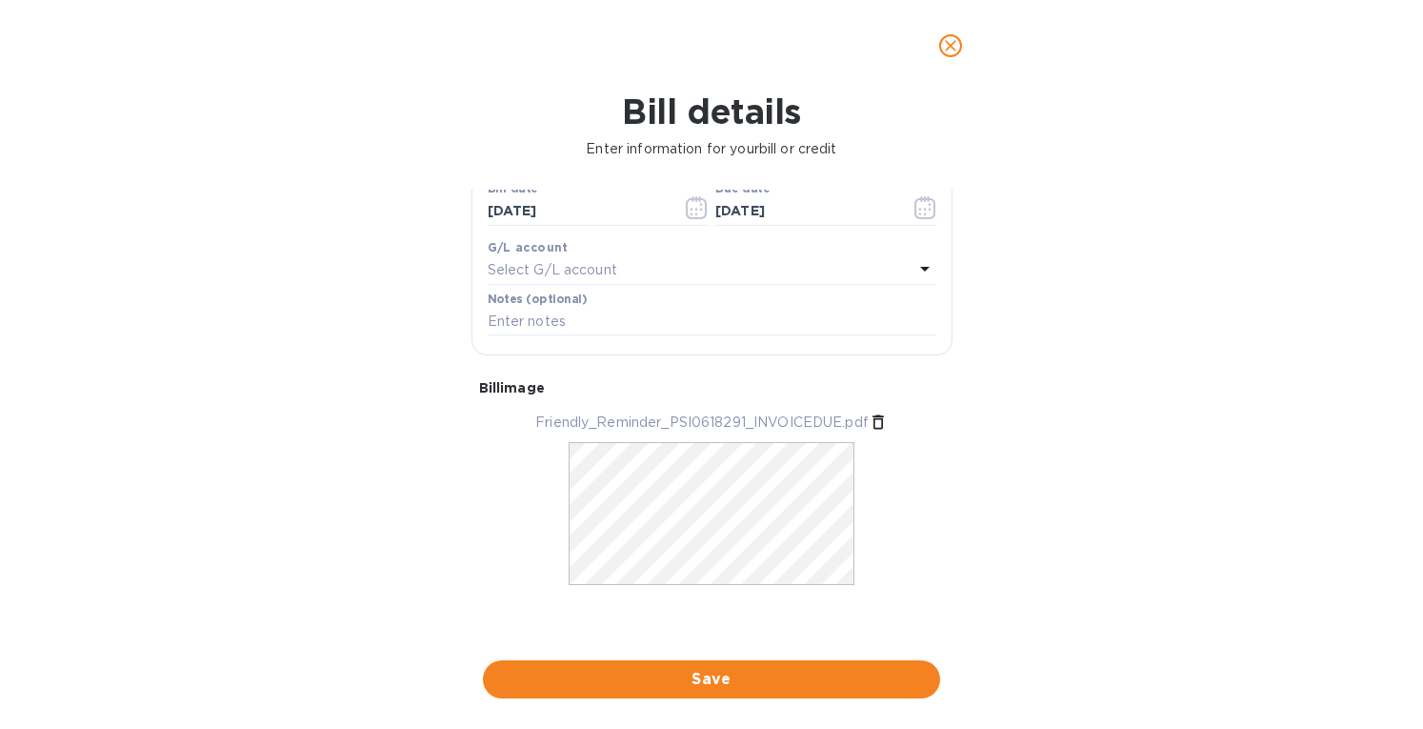
scroll to position [0, 0]
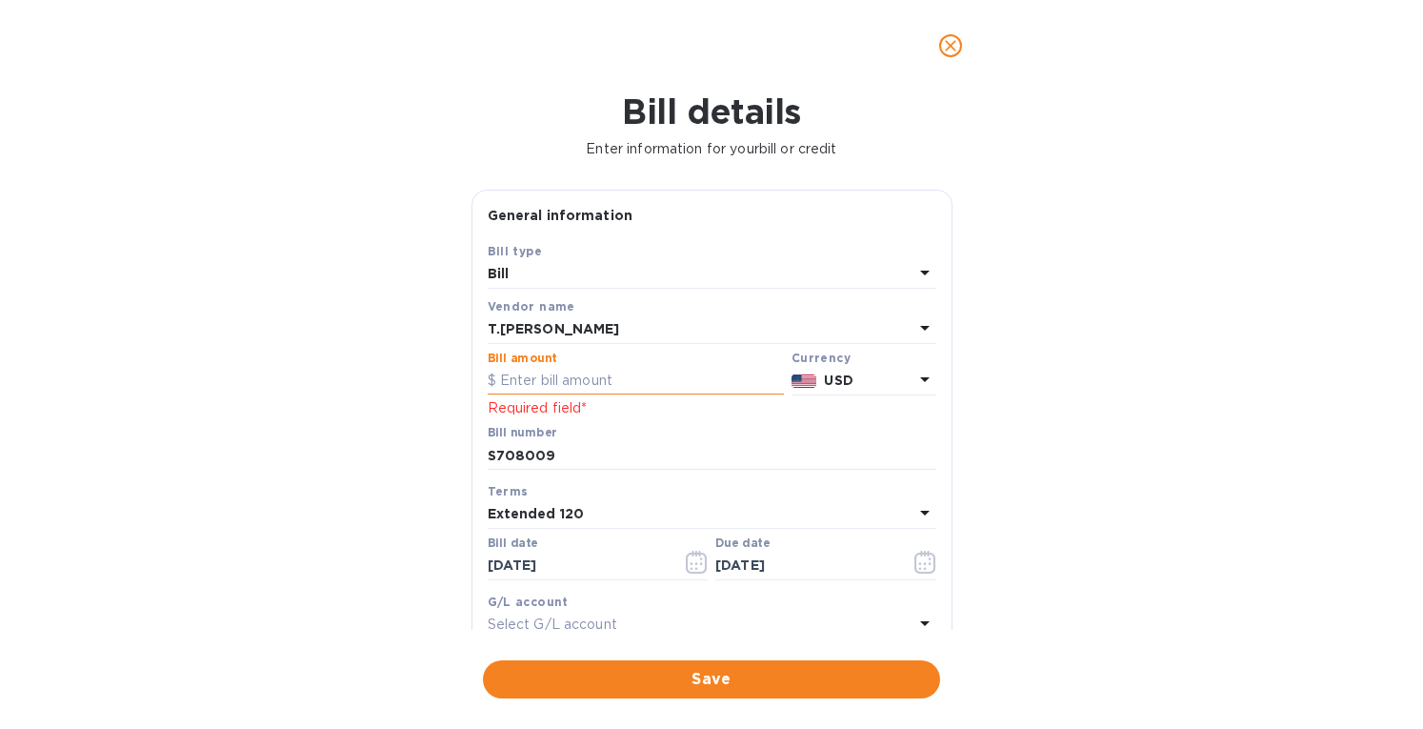
click at [537, 384] on input "text" at bounding box center [636, 381] width 296 height 29
drag, startPoint x: 558, startPoint y: 384, endPoint x: 431, endPoint y: 381, distance: 126.7
click at [431, 381] on div "Bill details Enter information for your bill or credit General information Save…" at bounding box center [711, 409] width 1423 height 637
type input "9,114"
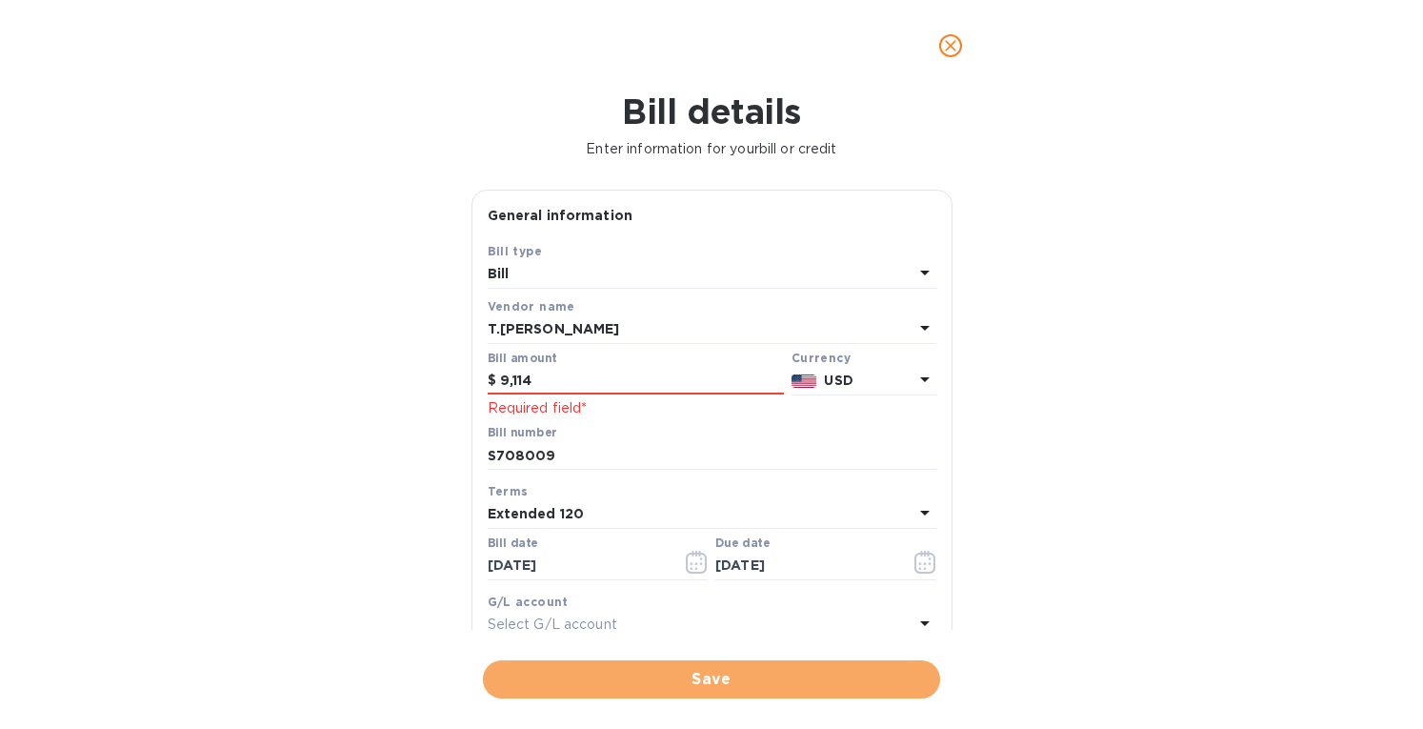
drag, startPoint x: 674, startPoint y: 671, endPoint x: 667, endPoint y: 611, distance: 60.5
click at [673, 671] on span "Save" at bounding box center [711, 679] width 427 height 23
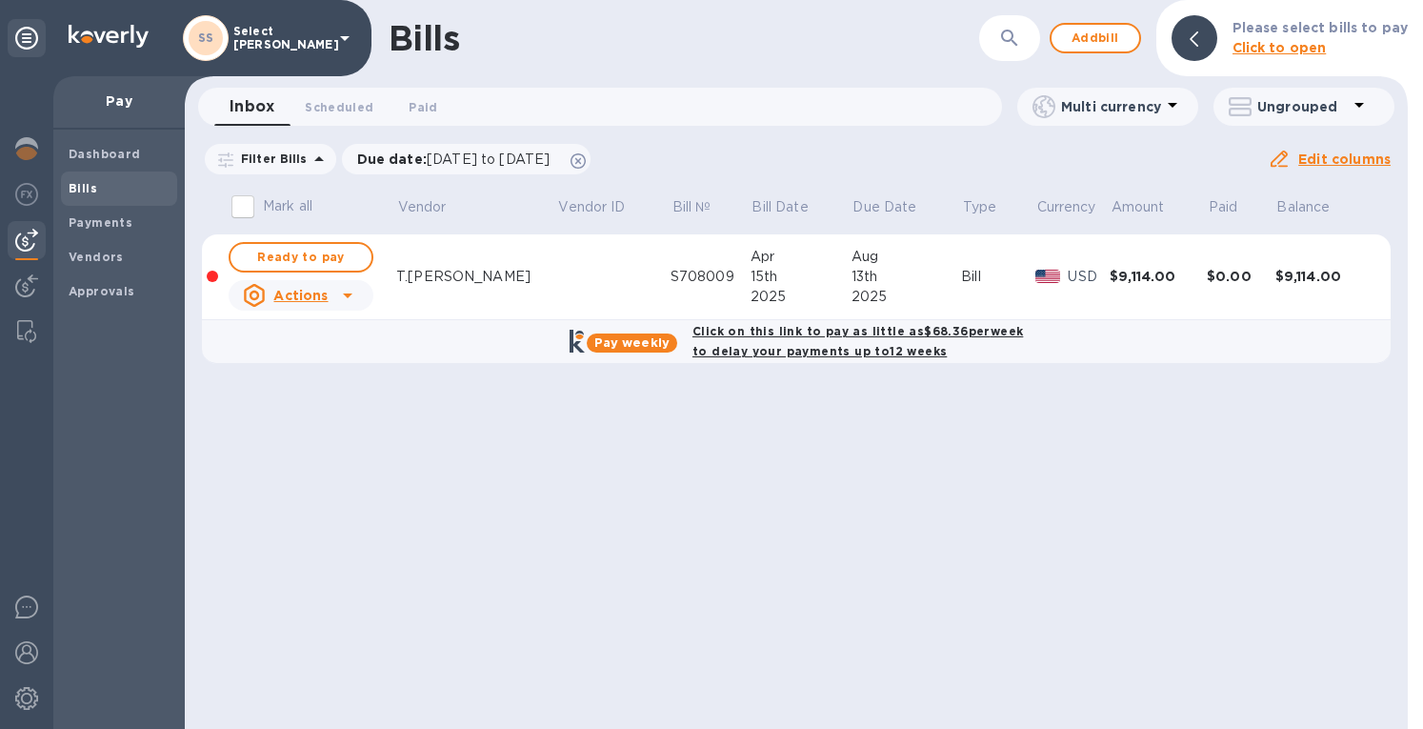
click at [787, 517] on div "Bills ​ Add bill Please select bills to pay Click to open Inbox 0 Scheduled 0 P…" at bounding box center [796, 364] width 1223 height 729
click at [1088, 33] on span "Add bill" at bounding box center [1095, 38] width 57 height 23
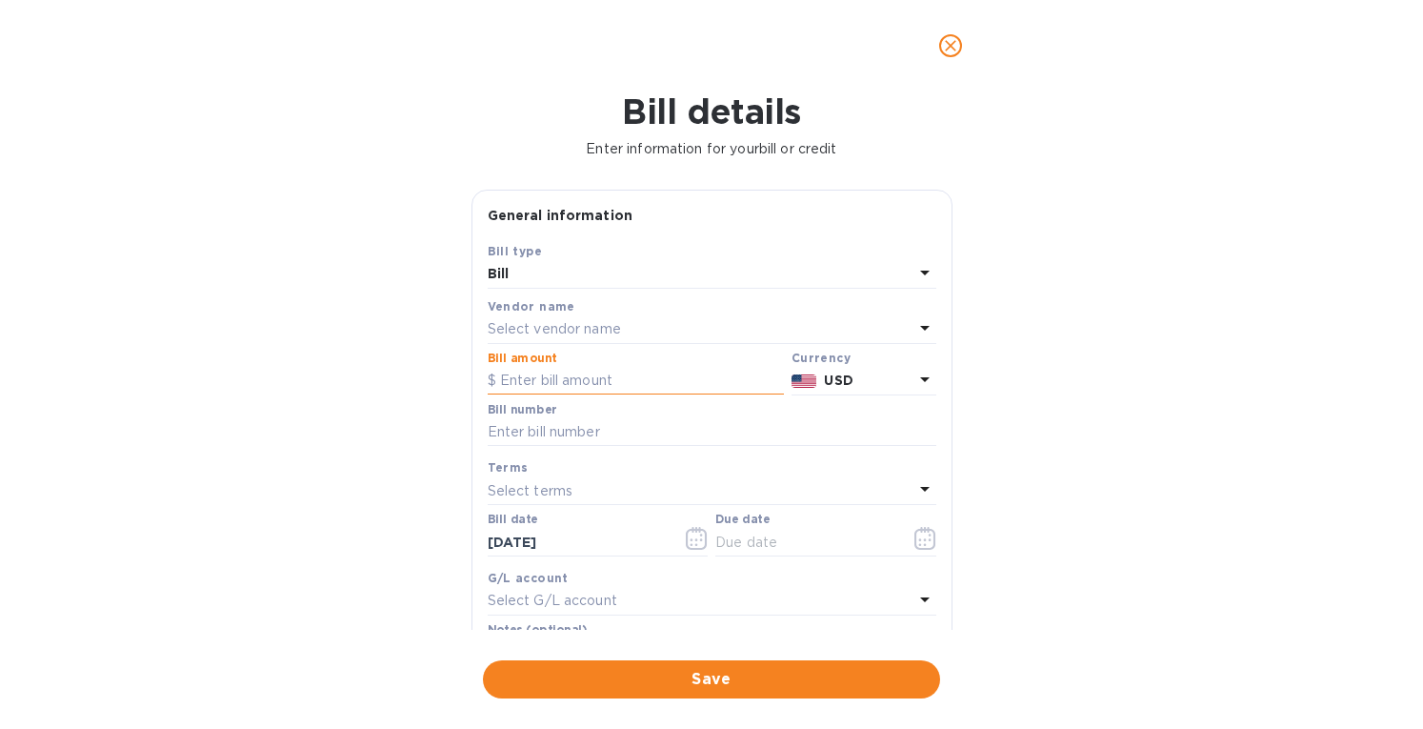
click at [542, 382] on input "text" at bounding box center [636, 381] width 296 height 29
paste input "20,168.40"
type input "20,168.40"
click at [553, 328] on p "Select vendor name" at bounding box center [554, 329] width 133 height 20
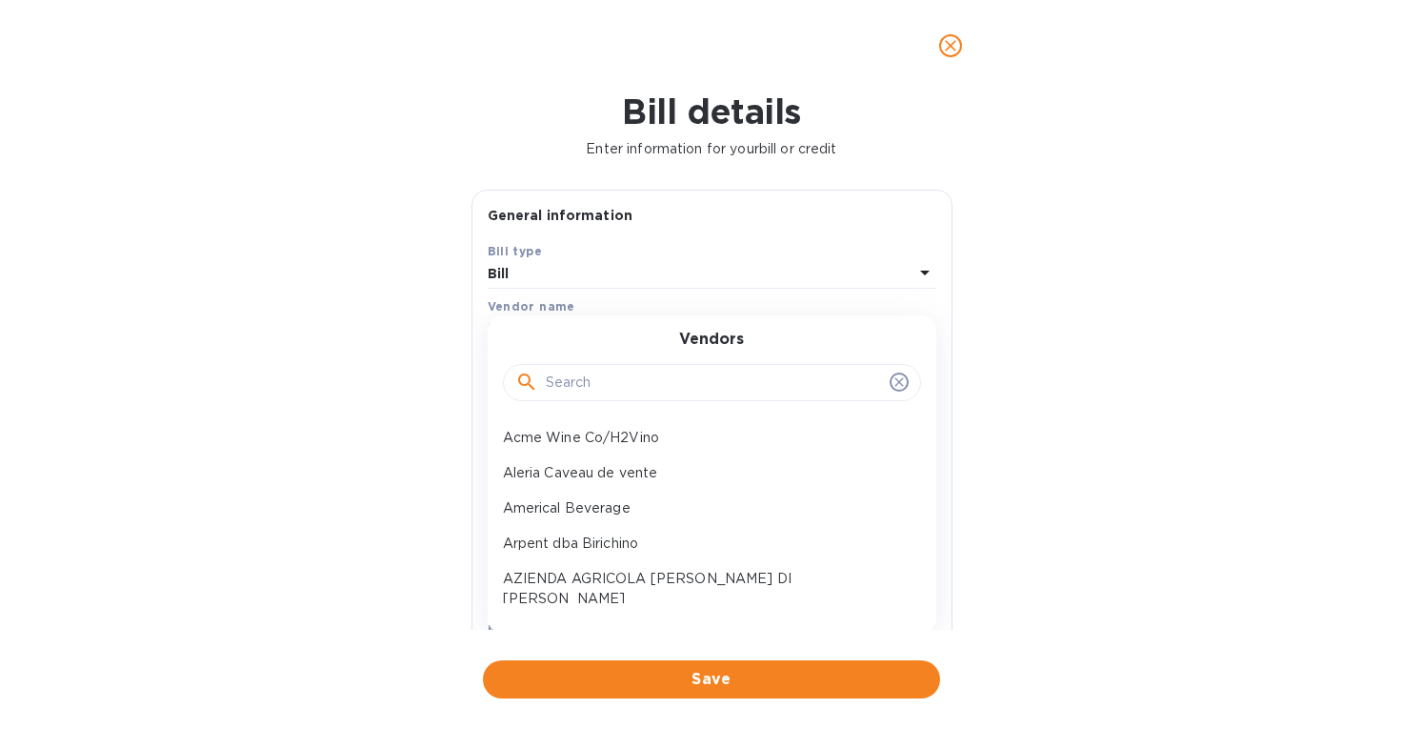
click at [609, 385] on input "text" at bounding box center [714, 383] width 336 height 29
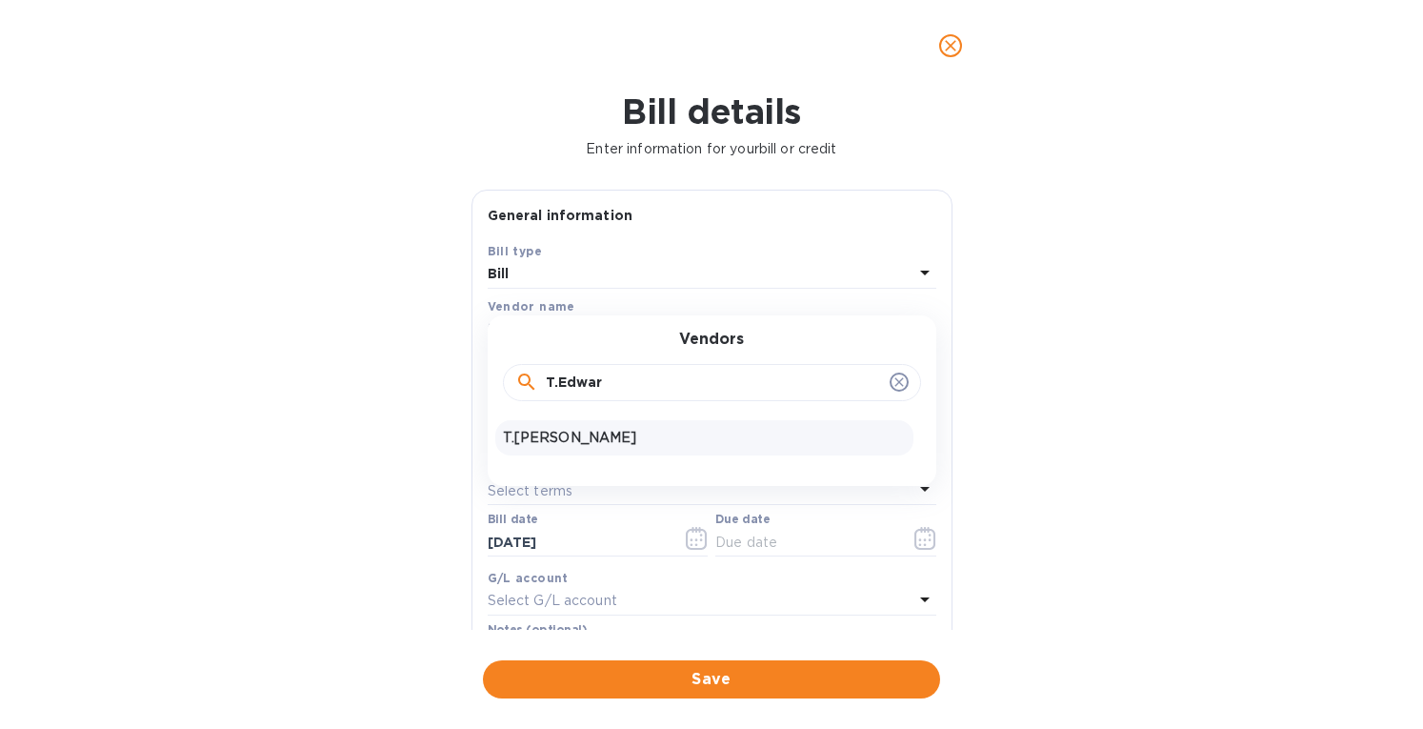
type input "T.Edwar"
click at [570, 443] on p "T.[PERSON_NAME]" at bounding box center [704, 438] width 403 height 20
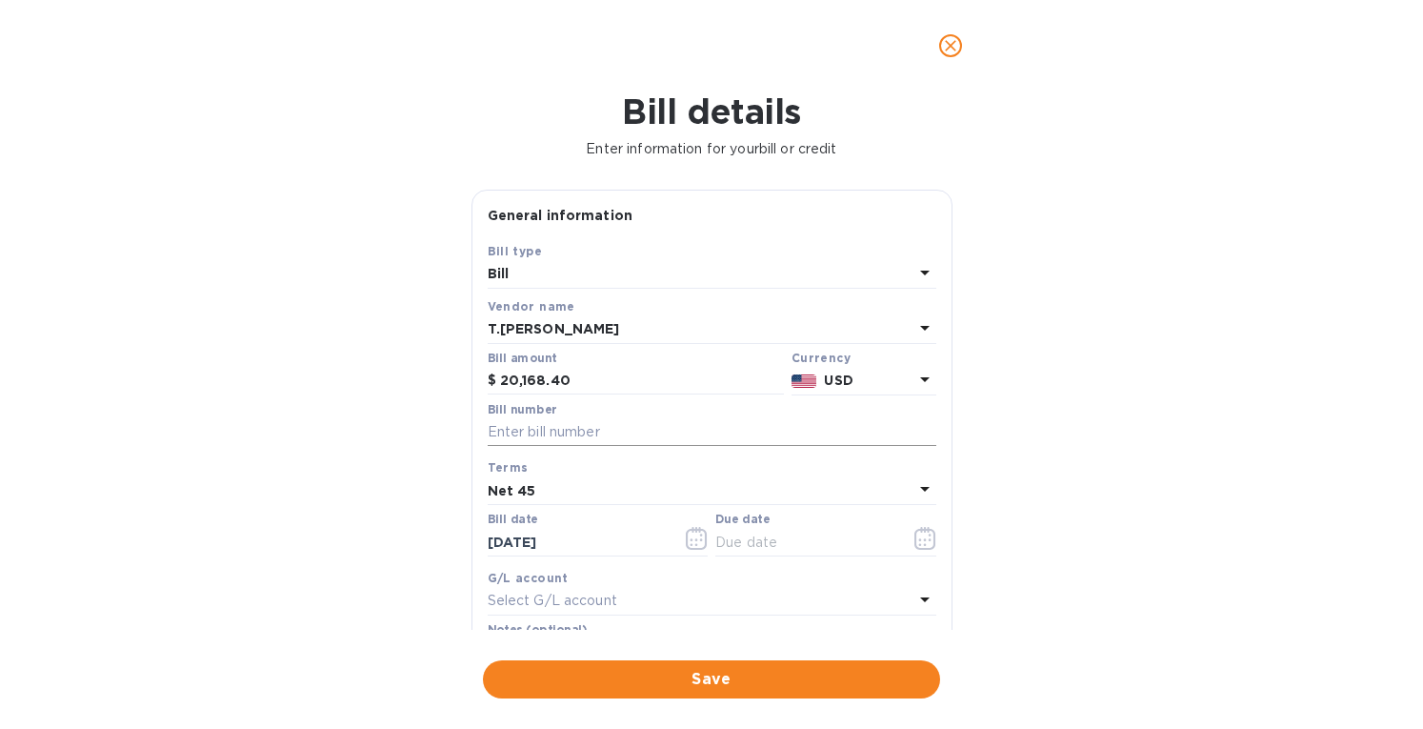
type input "[DATE]"
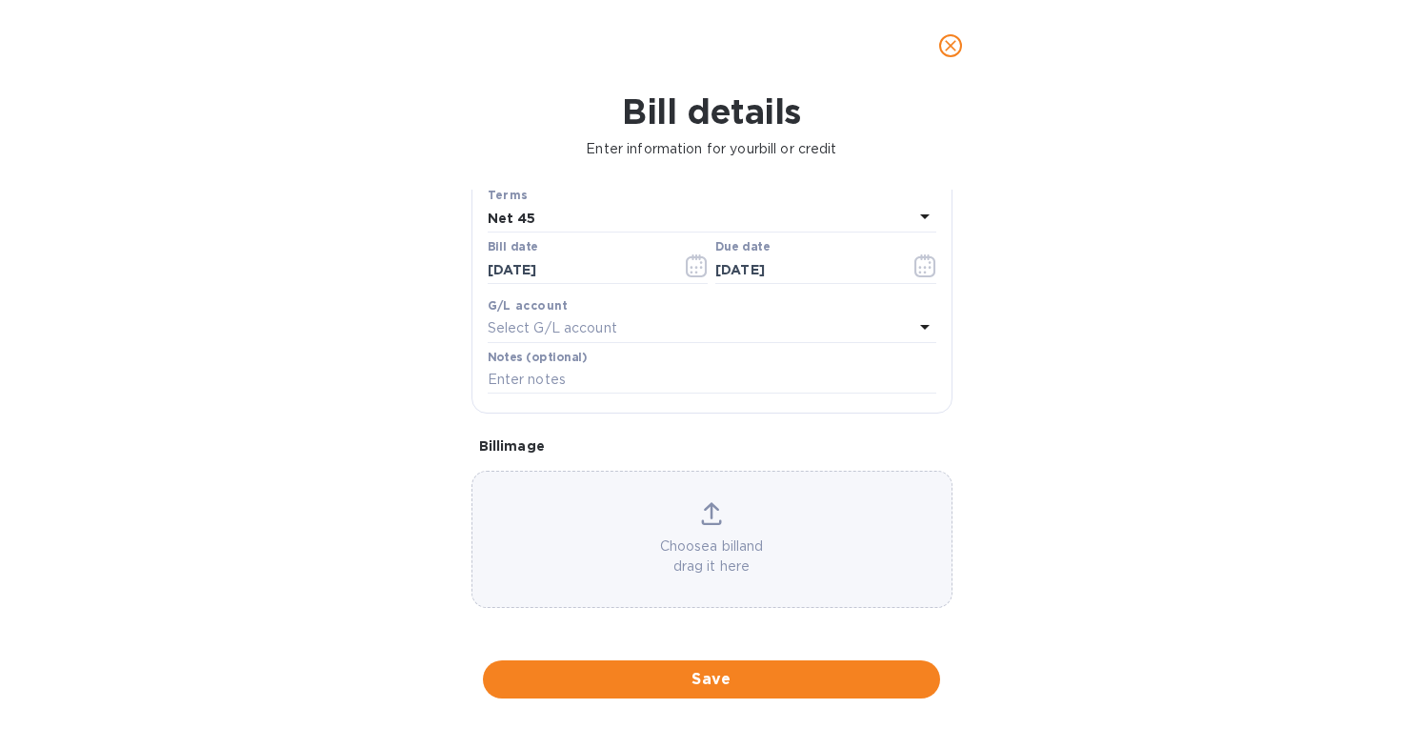
click at [705, 517] on icon at bounding box center [711, 513] width 21 height 23
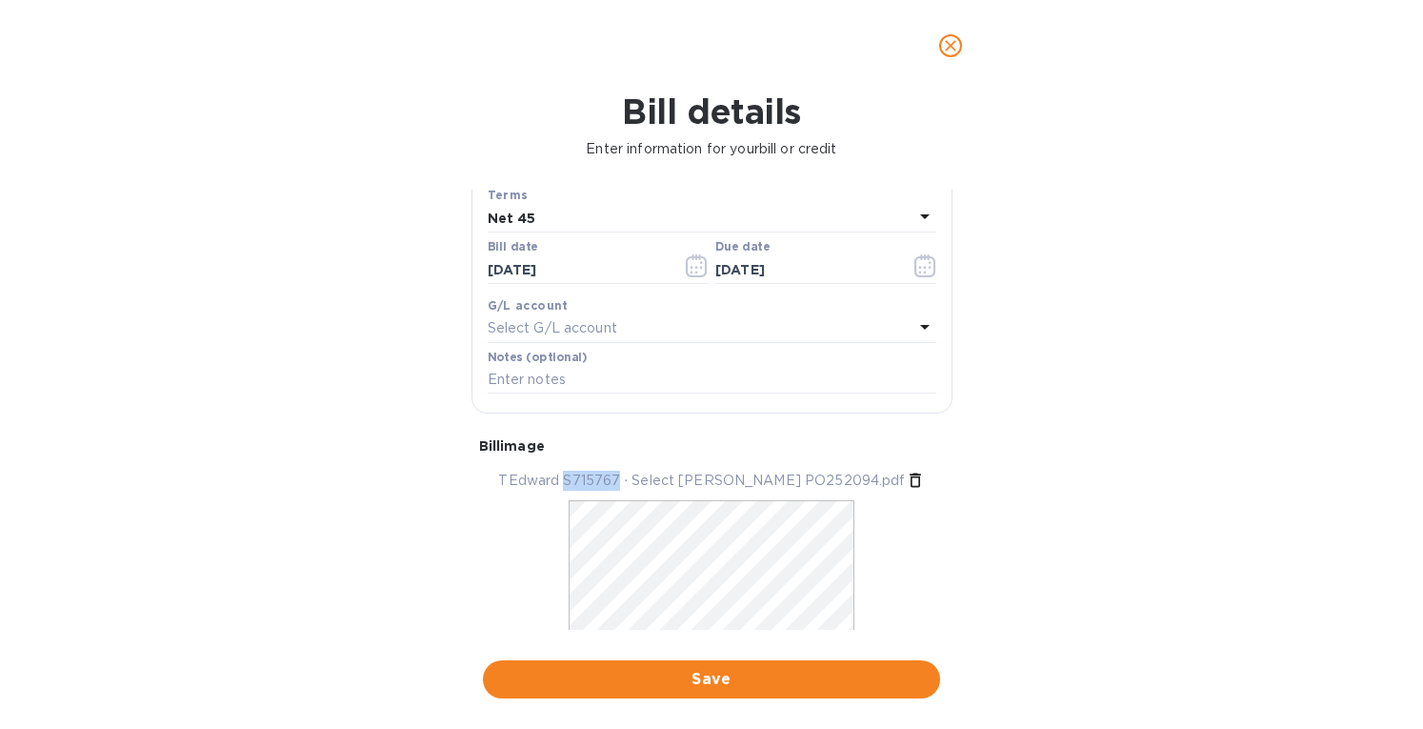
drag, startPoint x: 656, startPoint y: 477, endPoint x: 604, endPoint y: 477, distance: 52.4
click at [604, 477] on p "TEdward S715767 ∙ Select [PERSON_NAME] PO252094.pdf" at bounding box center [701, 480] width 407 height 20
copy p "S715767"
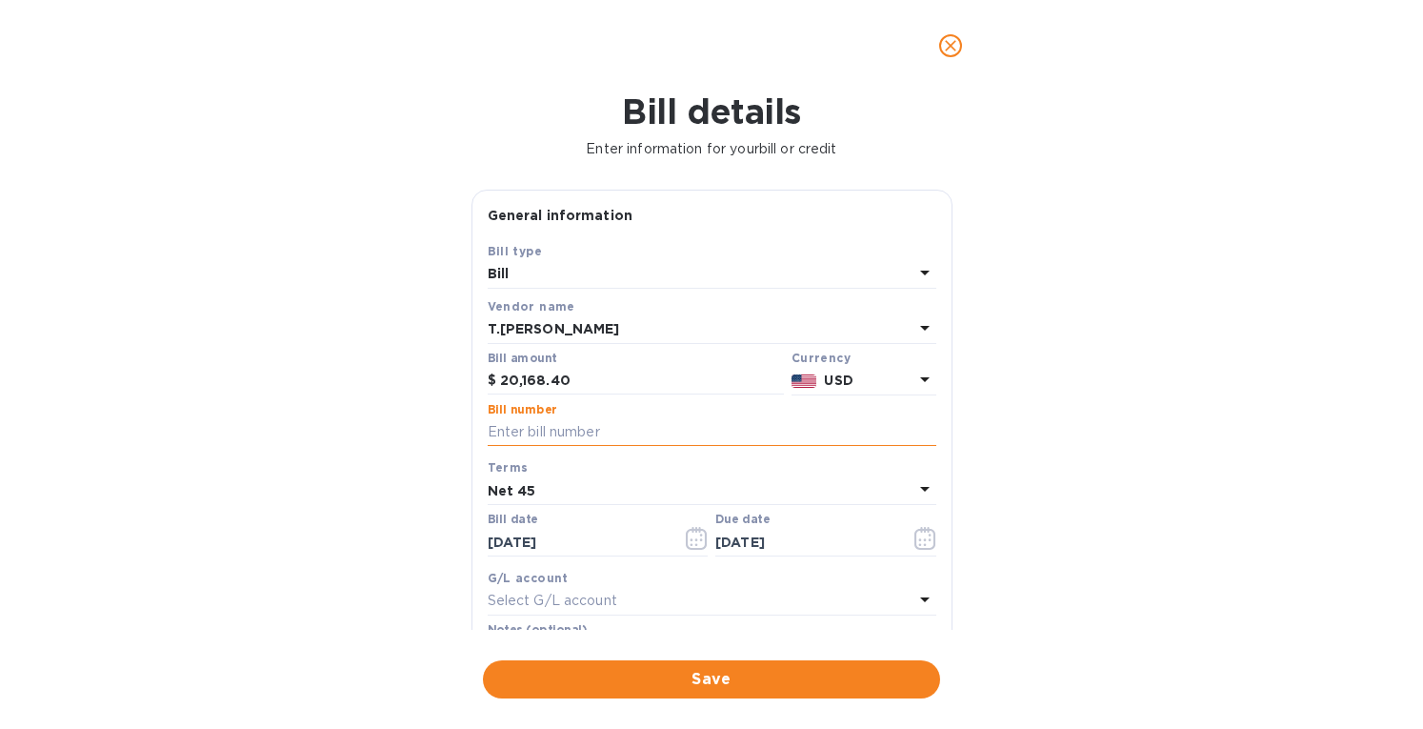
click at [525, 436] on input "text" at bounding box center [712, 432] width 449 height 29
paste input "S715767"
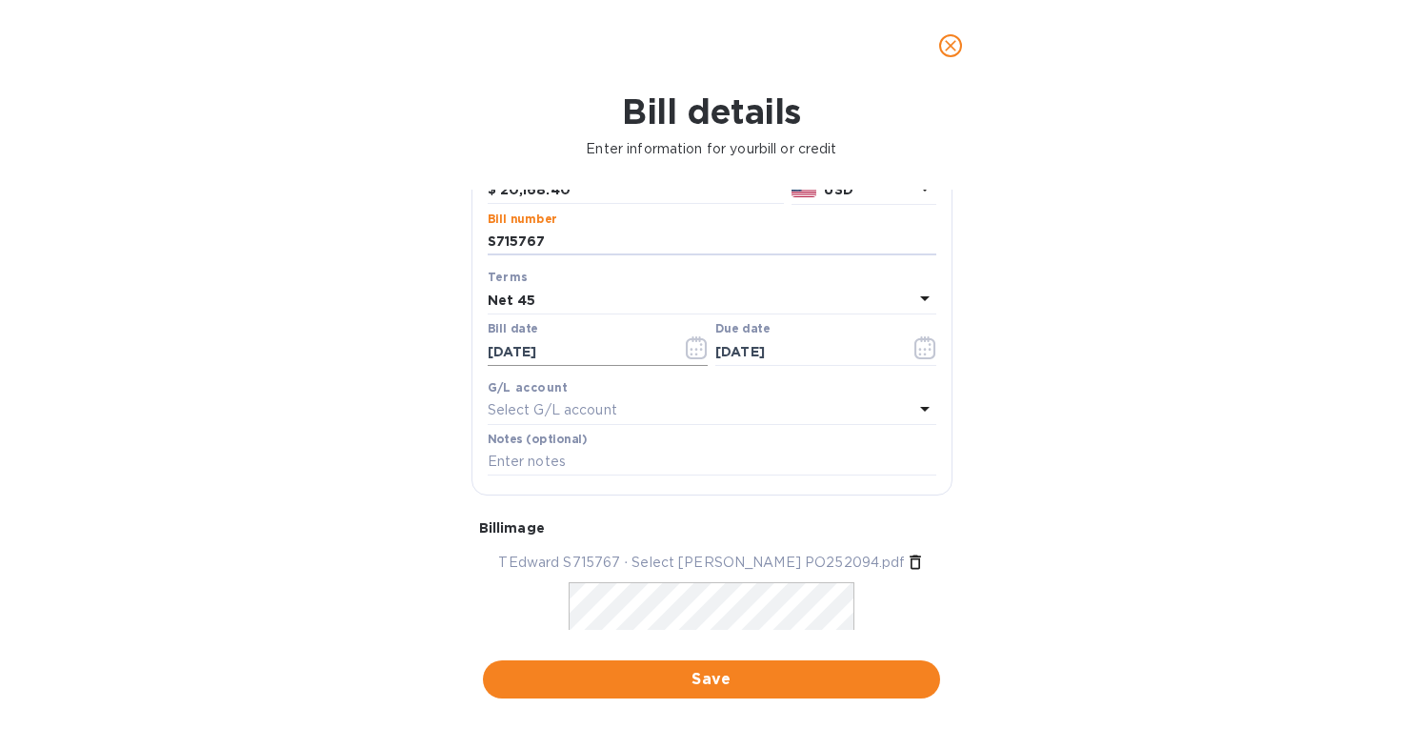
type input "S715767"
drag, startPoint x: 598, startPoint y: 349, endPoint x: 390, endPoint y: 344, distance: 208.6
click at [390, 344] on div "Bill details Enter information for your bill or credit General information Save…" at bounding box center [711, 409] width 1423 height 637
type input "[DATE]"
click at [512, 292] on b "Net 45" at bounding box center [512, 299] width 49 height 15
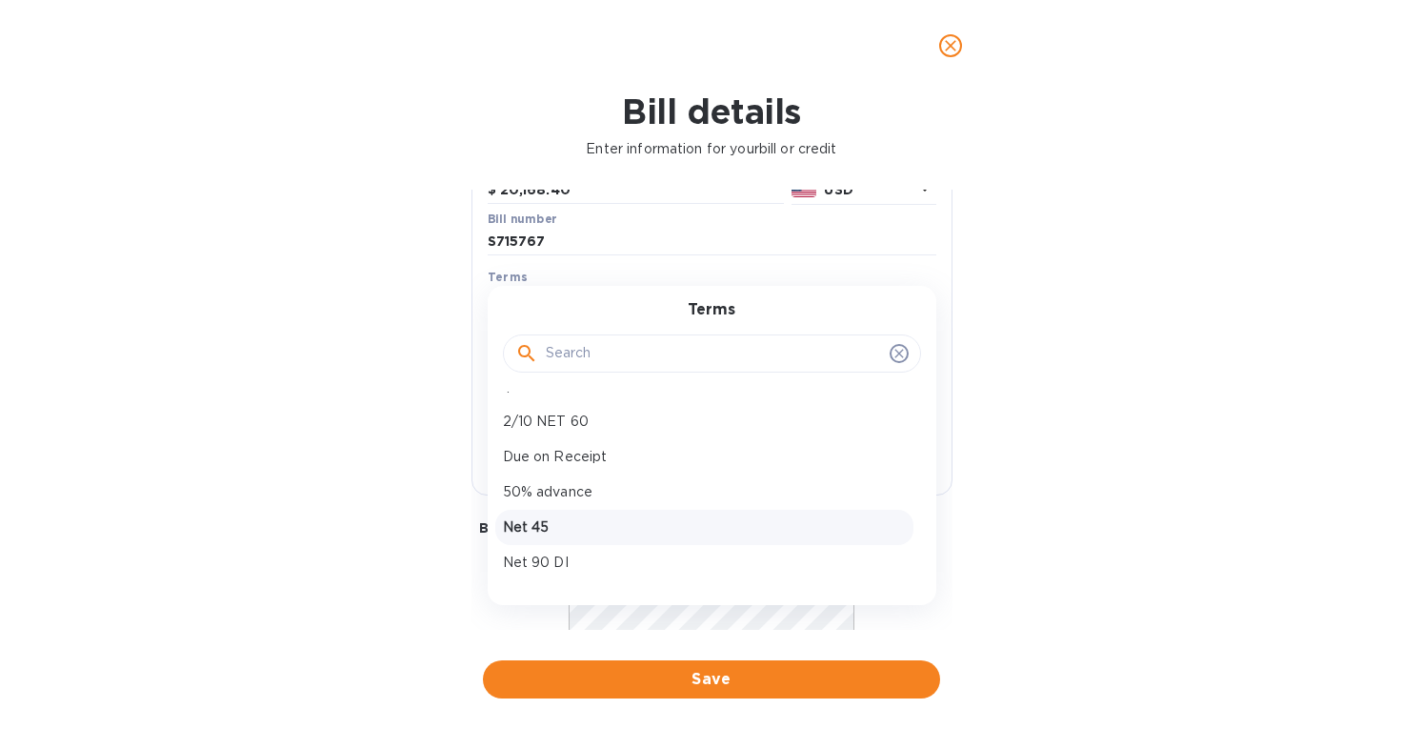
scroll to position [170, 0]
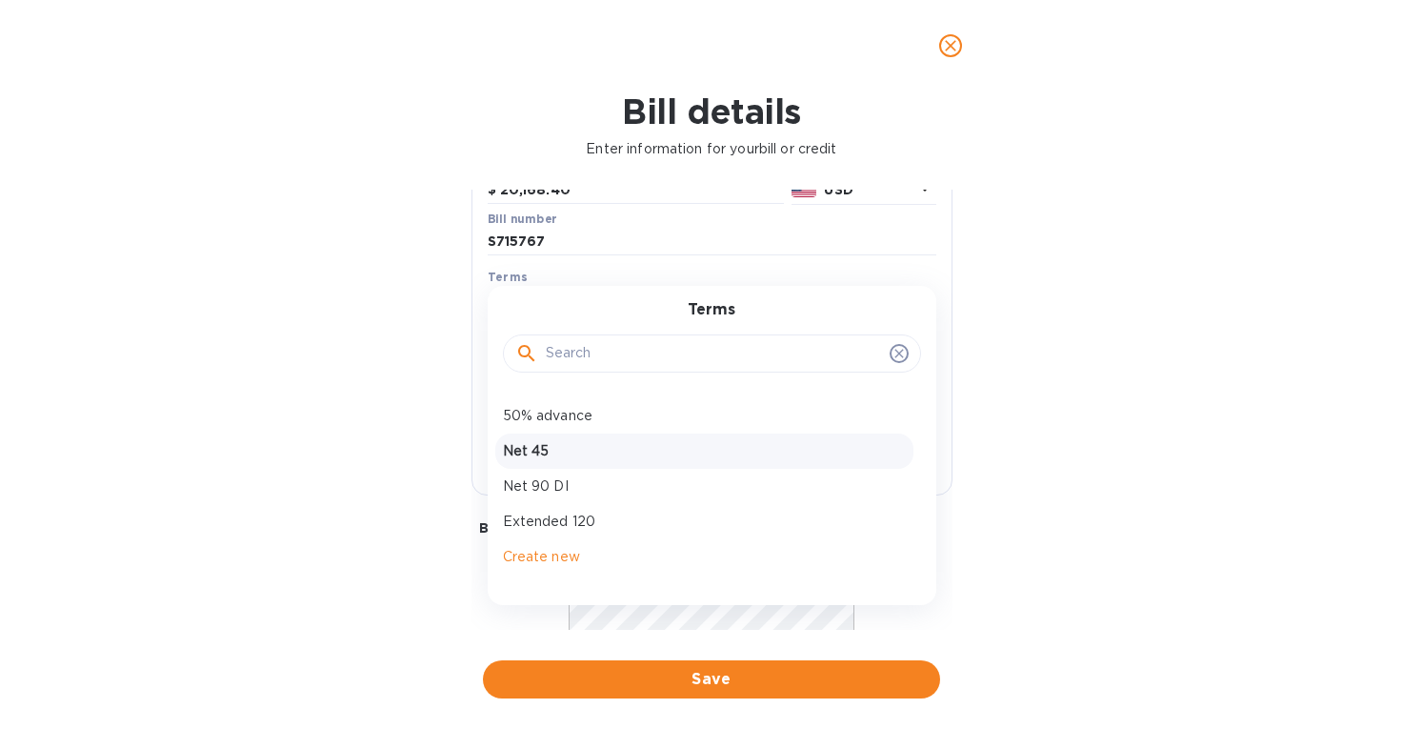
click at [546, 450] on p "Net 45" at bounding box center [704, 451] width 403 height 20
type input "[DATE]"
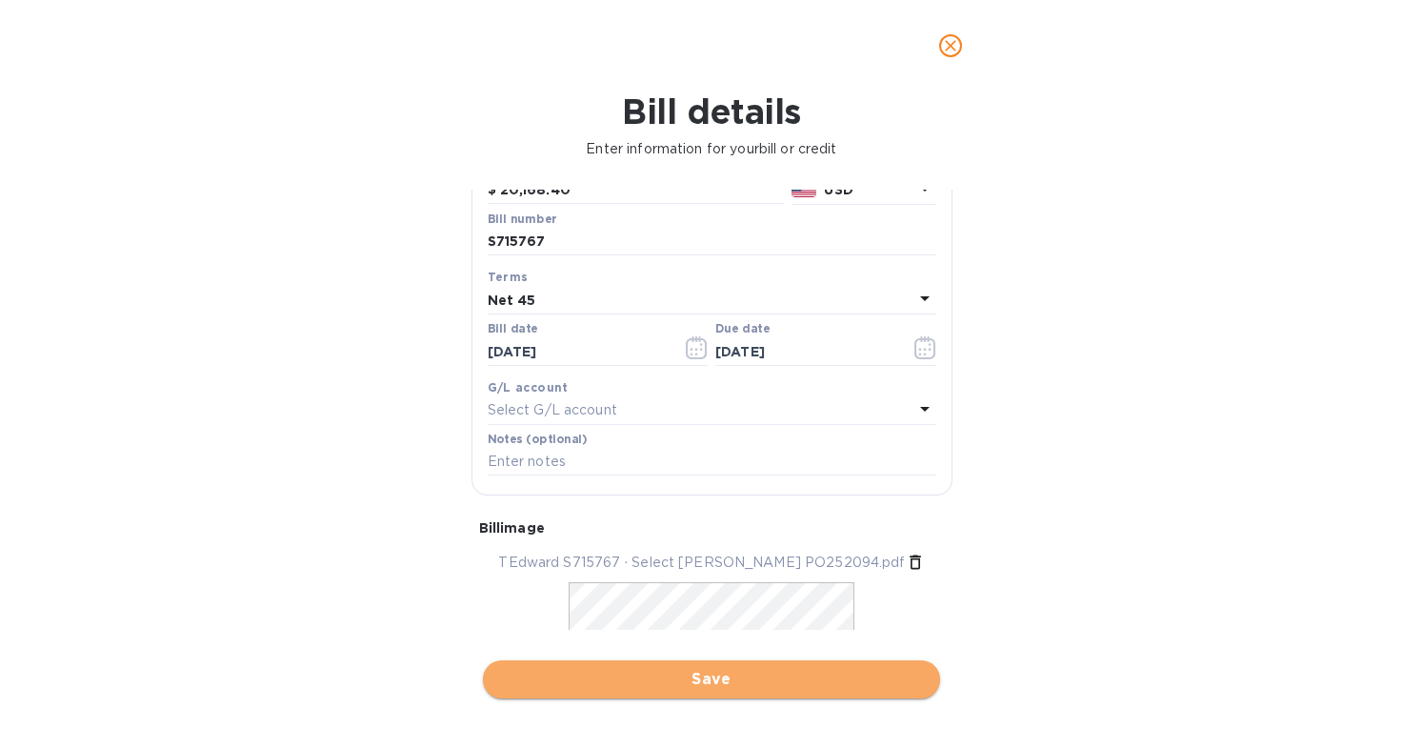
click at [713, 680] on span "Save" at bounding box center [711, 679] width 427 height 23
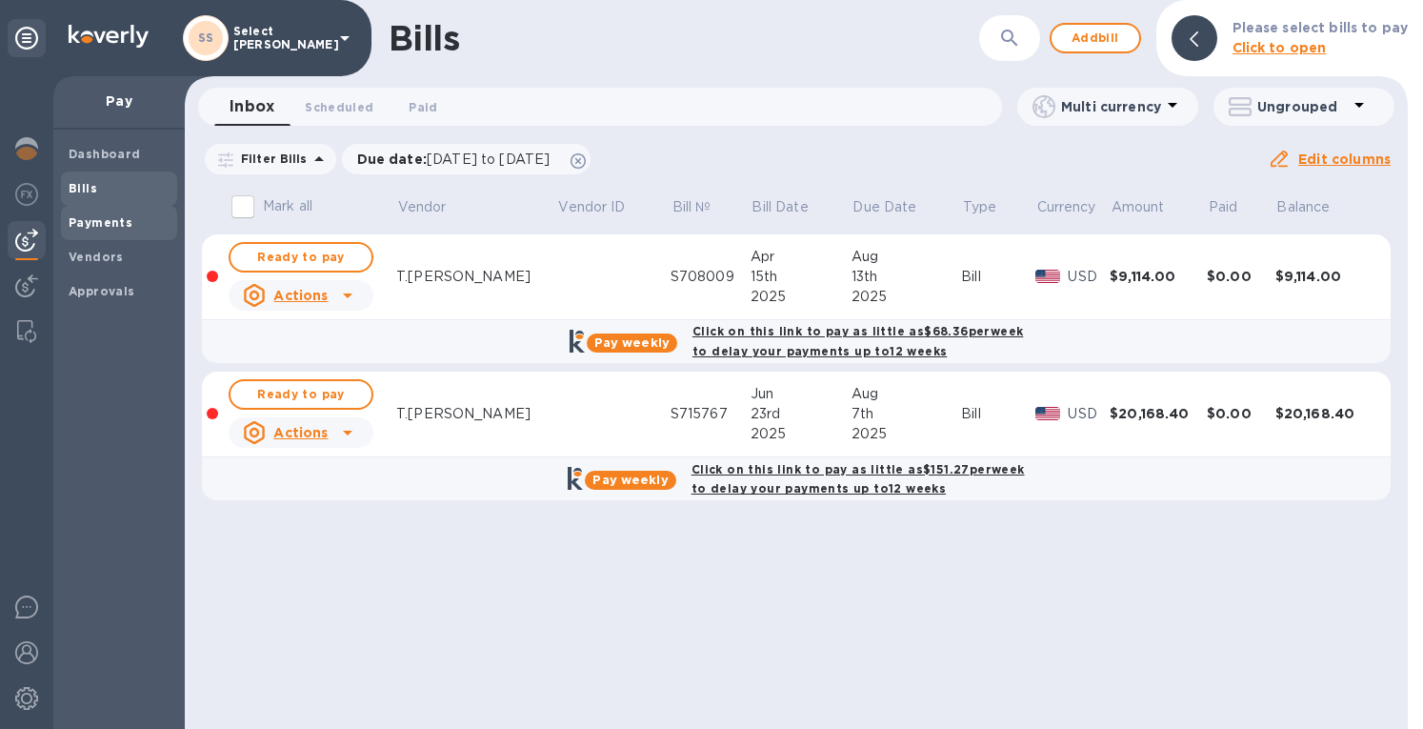
drag, startPoint x: 124, startPoint y: 220, endPoint x: 157, endPoint y: 212, distance: 34.2
click at [124, 220] on b "Payments" at bounding box center [101, 222] width 64 height 14
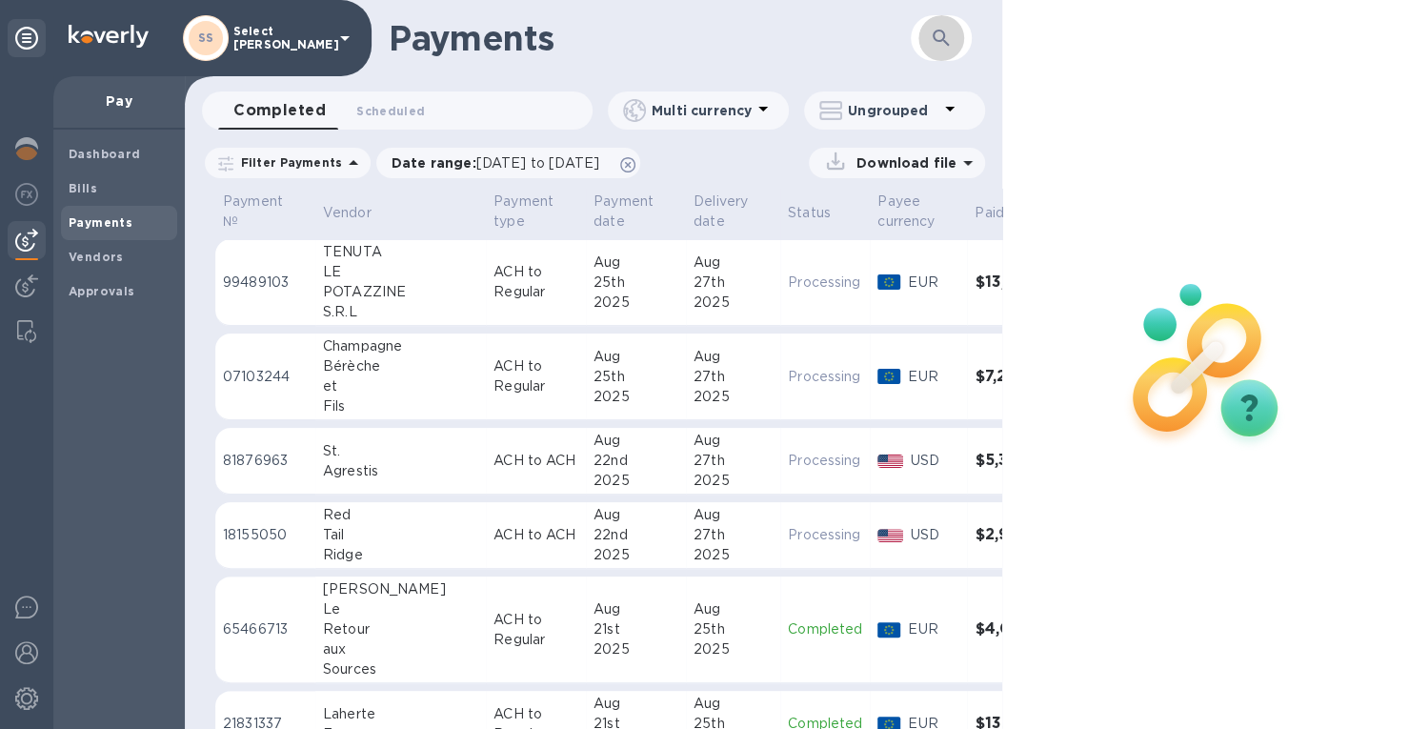
click at [949, 32] on icon "button" at bounding box center [940, 38] width 23 height 23
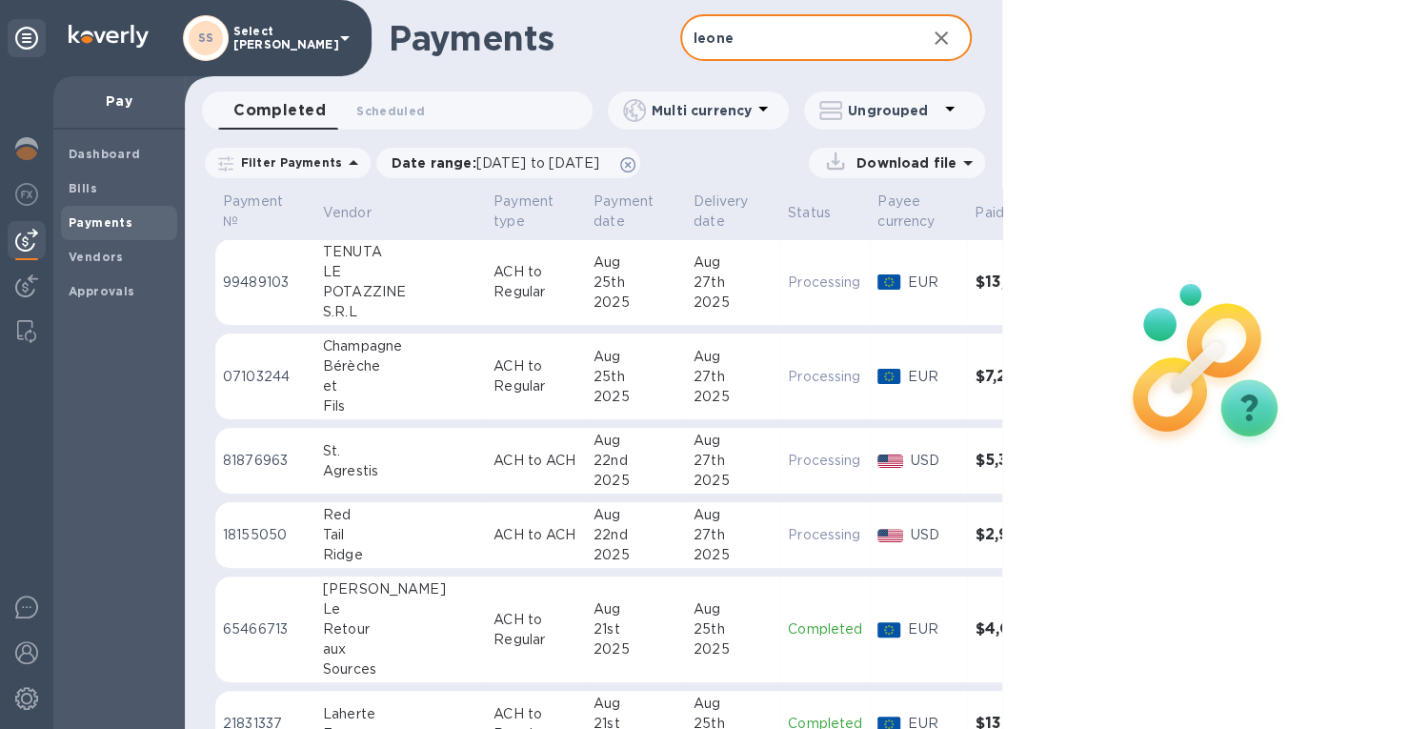
type input "leone"
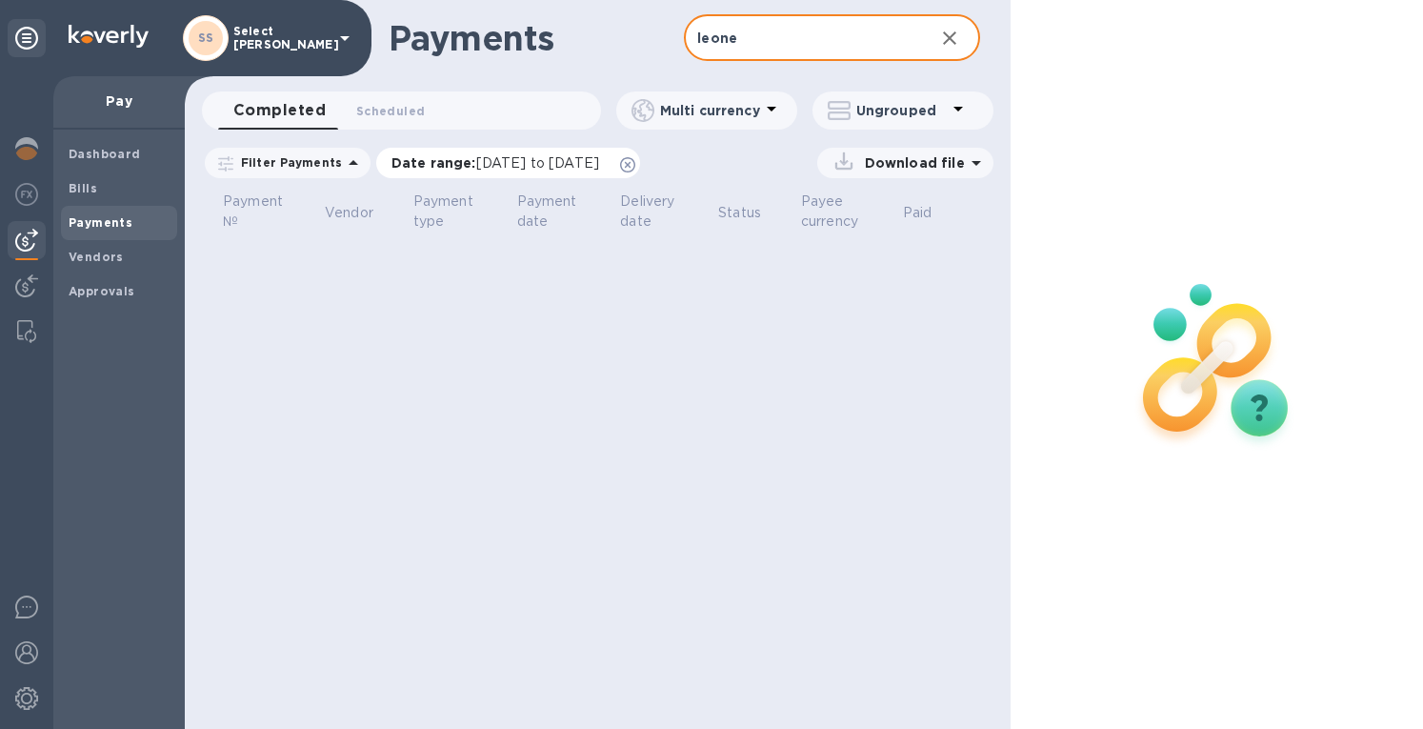
click at [486, 155] on span "[DATE] to [DATE]" at bounding box center [537, 162] width 123 height 15
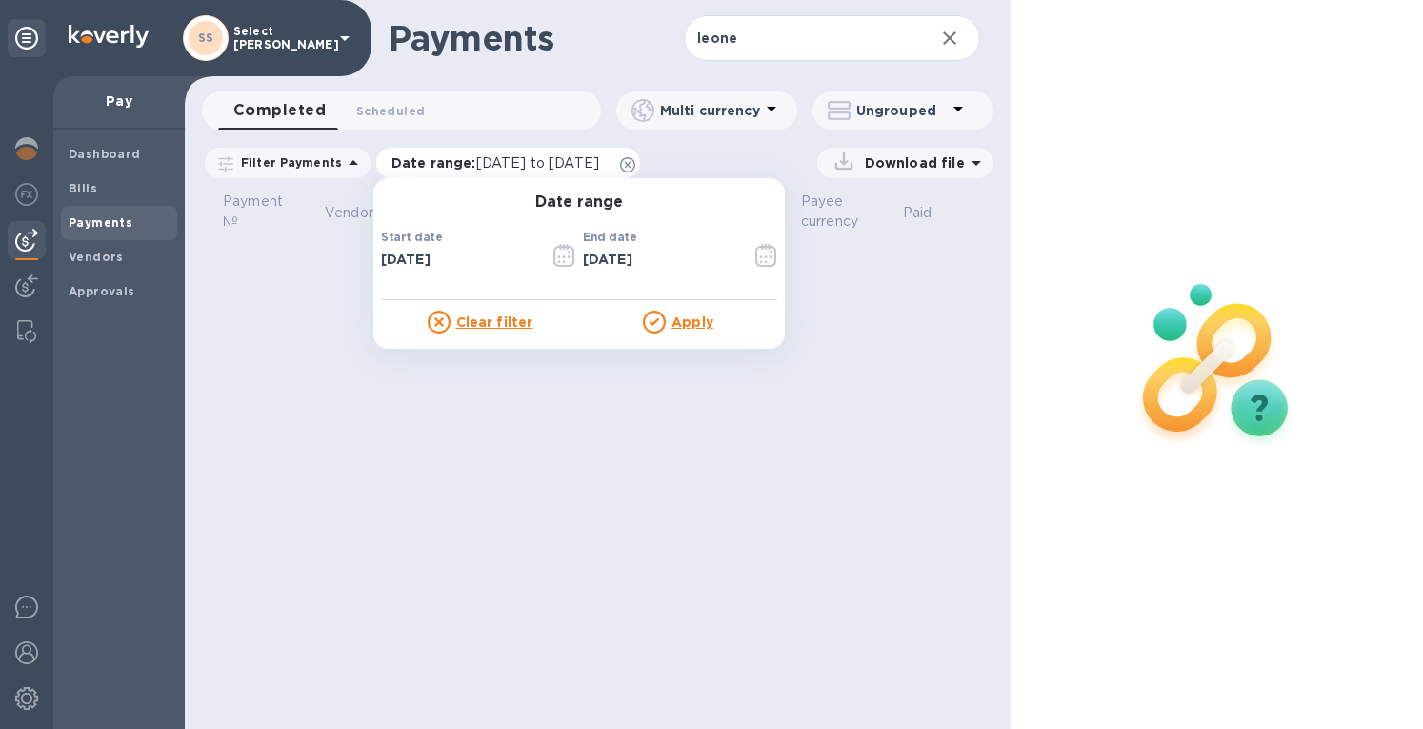
click at [635, 158] on icon at bounding box center [627, 164] width 15 height 15
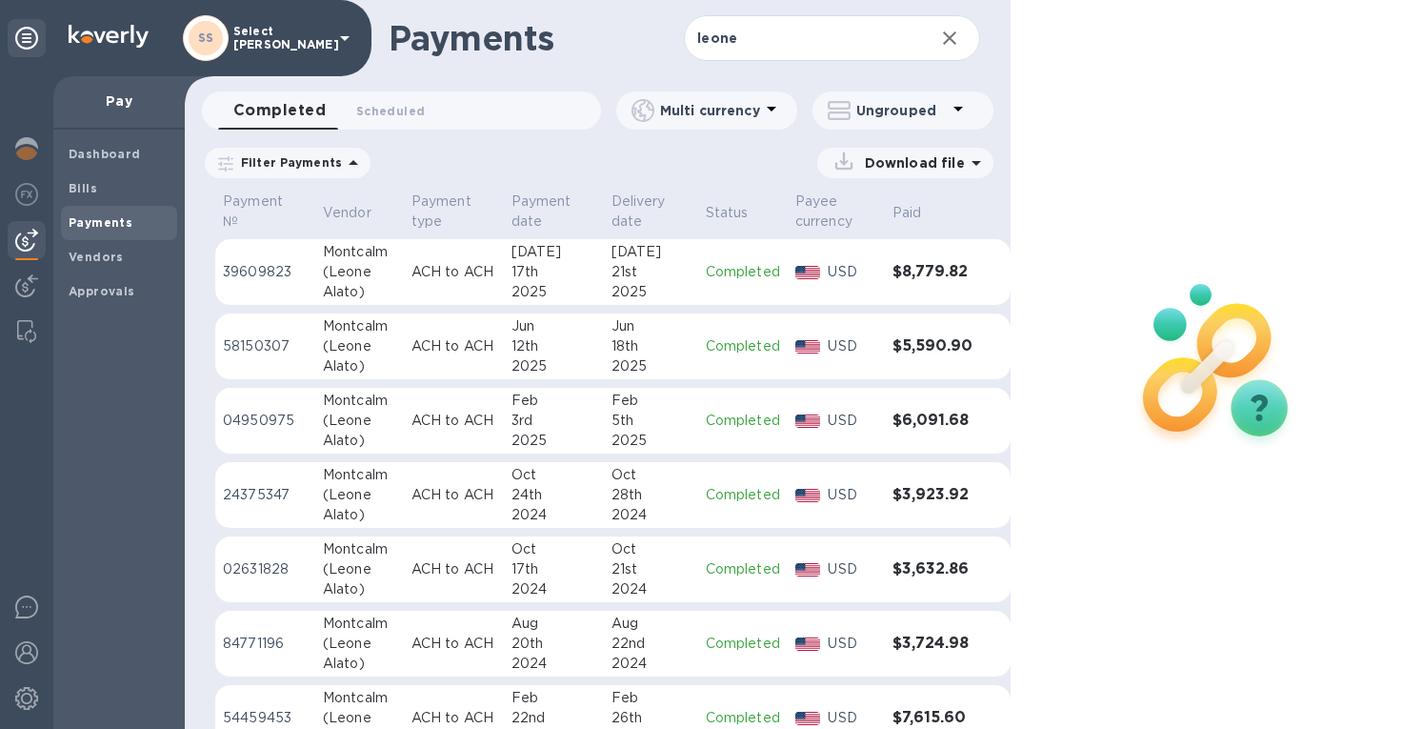
drag, startPoint x: 625, startPoint y: 273, endPoint x: 640, endPoint y: 272, distance: 15.3
click at [626, 273] on div "21st" at bounding box center [650, 272] width 79 height 20
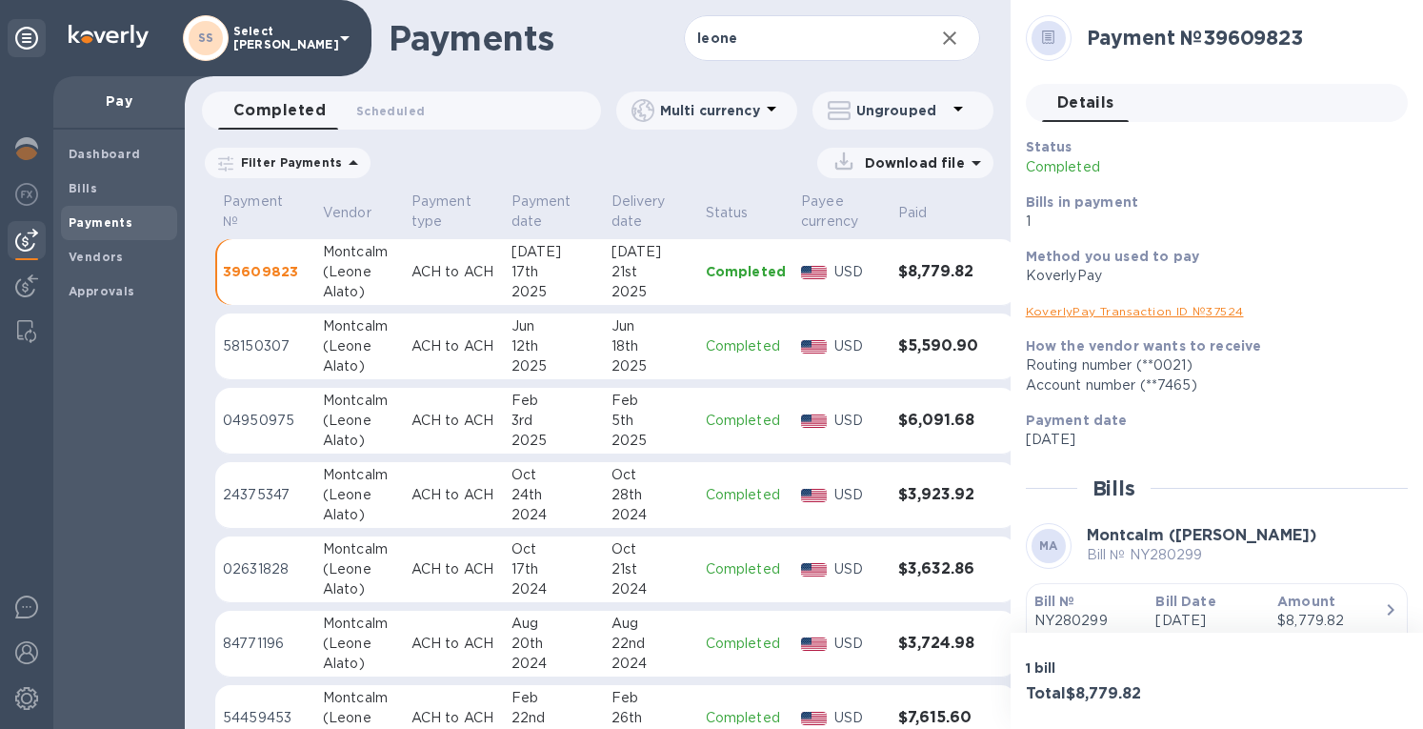
click at [1152, 313] on link "KoverlyPay Transaction ID № 37524" at bounding box center [1135, 311] width 218 height 14
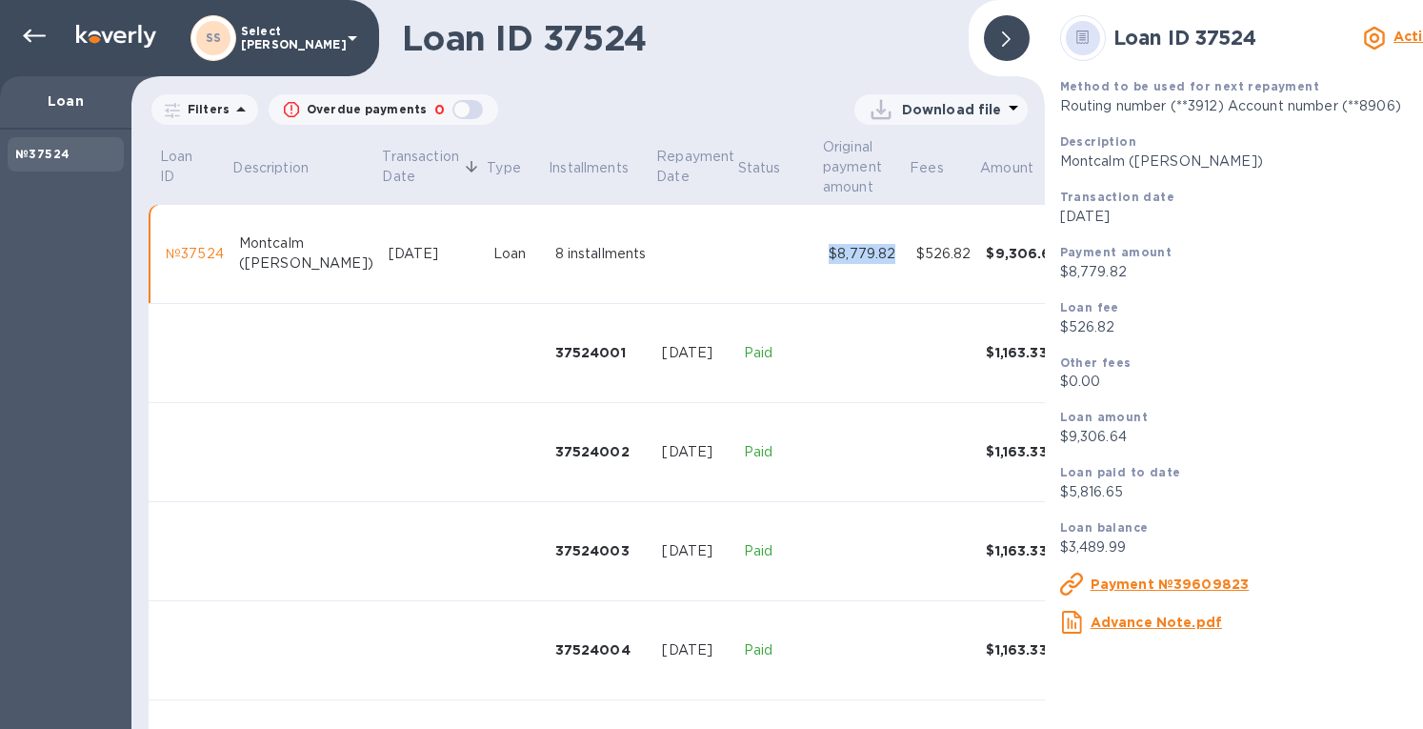
drag, startPoint x: 785, startPoint y: 254, endPoint x: 851, endPoint y: 260, distance: 66.9
click at [851, 260] on div "$8,779.82" at bounding box center [864, 254] width 71 height 20
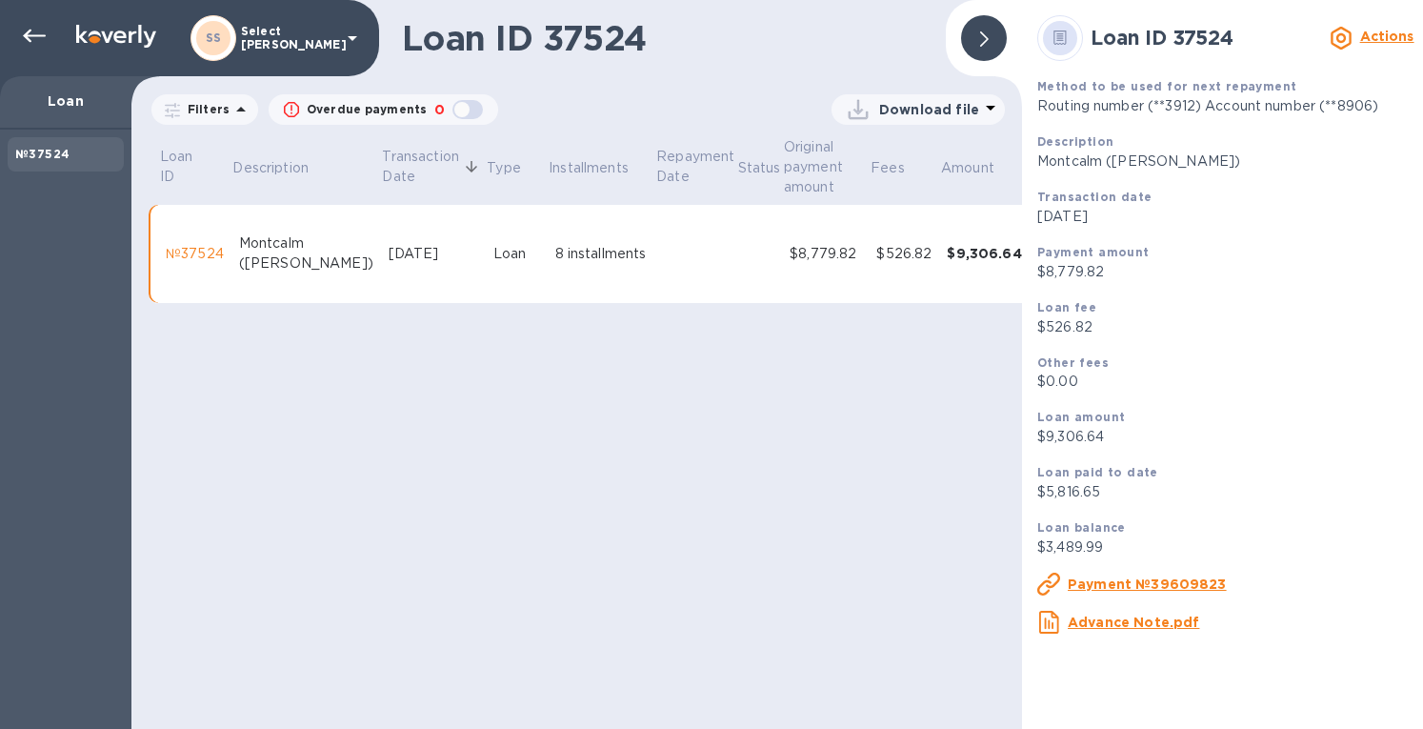
click at [1145, 574] on div "Payment №39609823" at bounding box center [1244, 584] width 430 height 38
click at [1145, 579] on u "Payment №39609823" at bounding box center [1147, 583] width 159 height 15
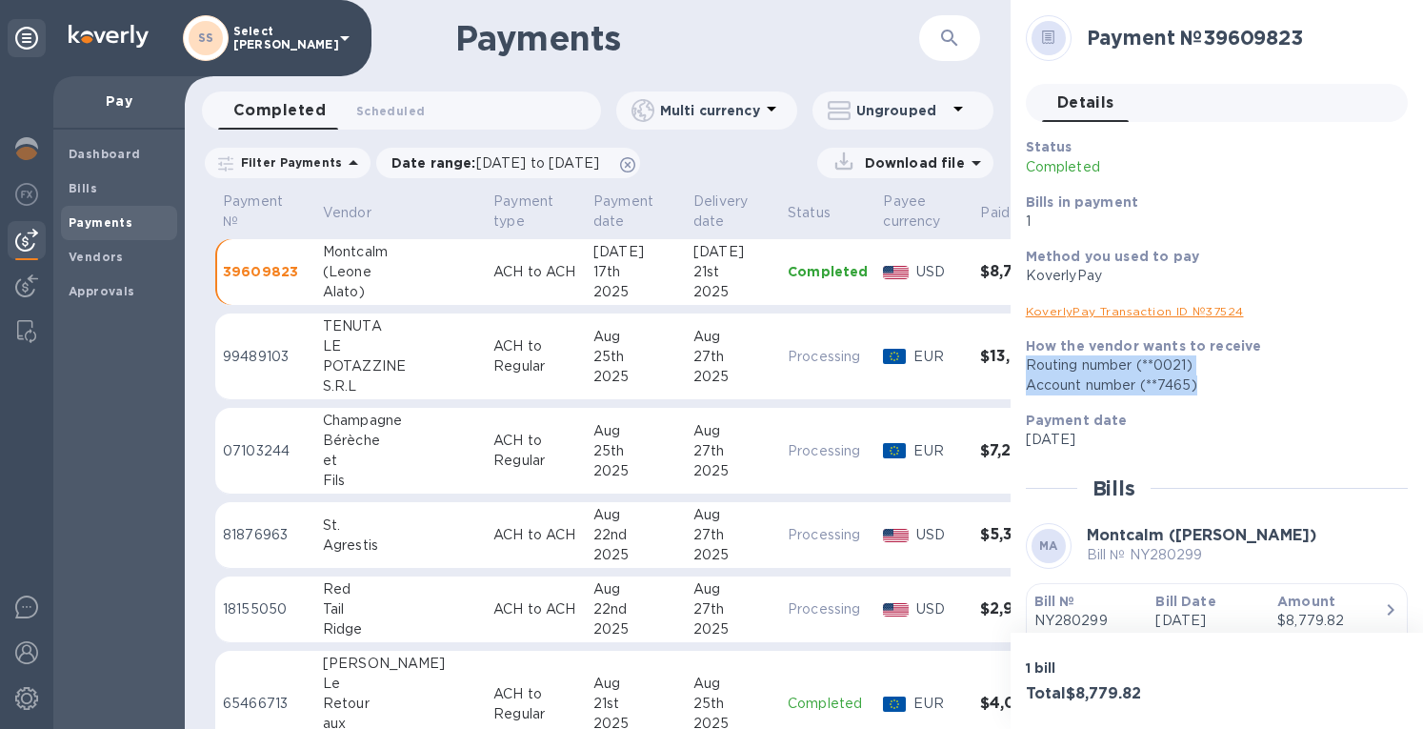
drag, startPoint x: 1208, startPoint y: 387, endPoint x: 1015, endPoint y: 365, distance: 193.6
click at [1015, 365] on div "Payment № 39609823 Details 0 Status Completed Bills in payment 1 Method you use…" at bounding box center [1216, 316] width 412 height 632
copy div "Routing number (**0021) Account number (**7465)"
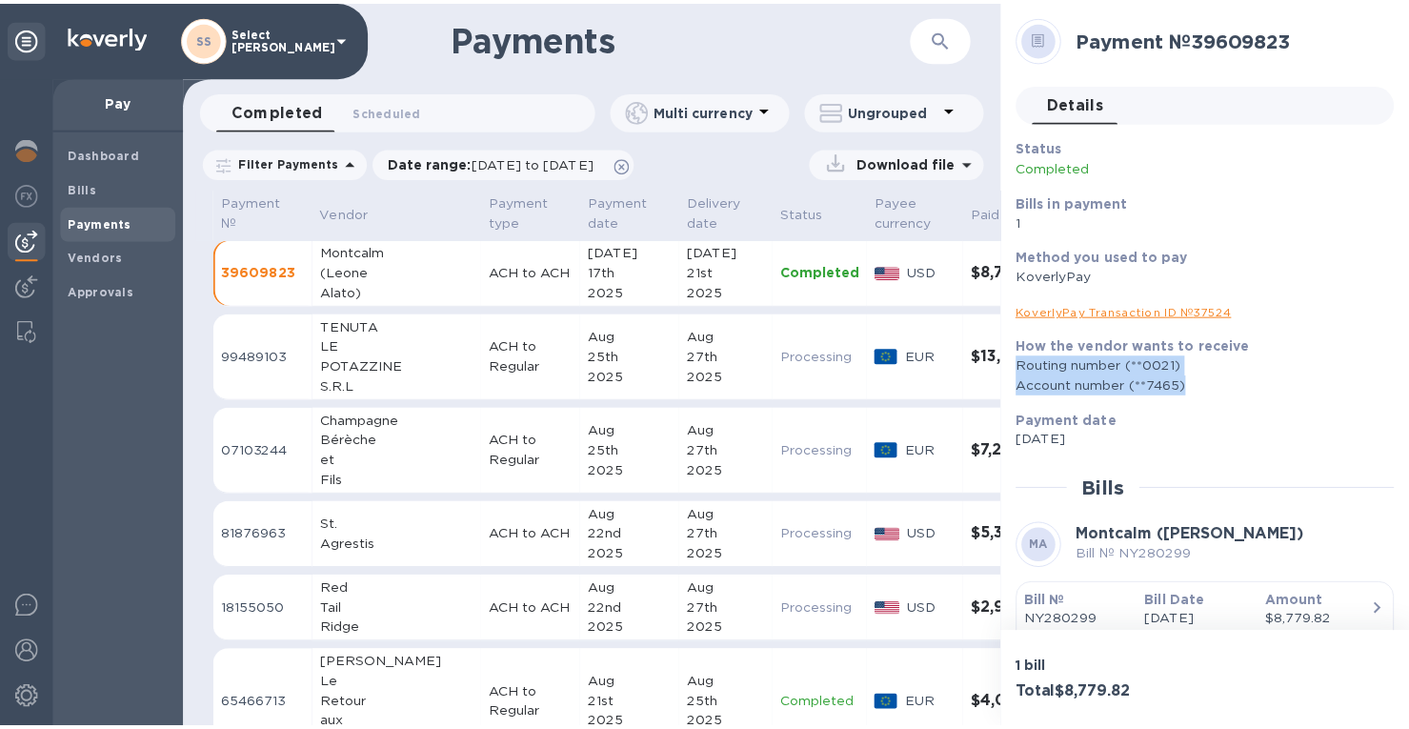
scroll to position [80, 0]
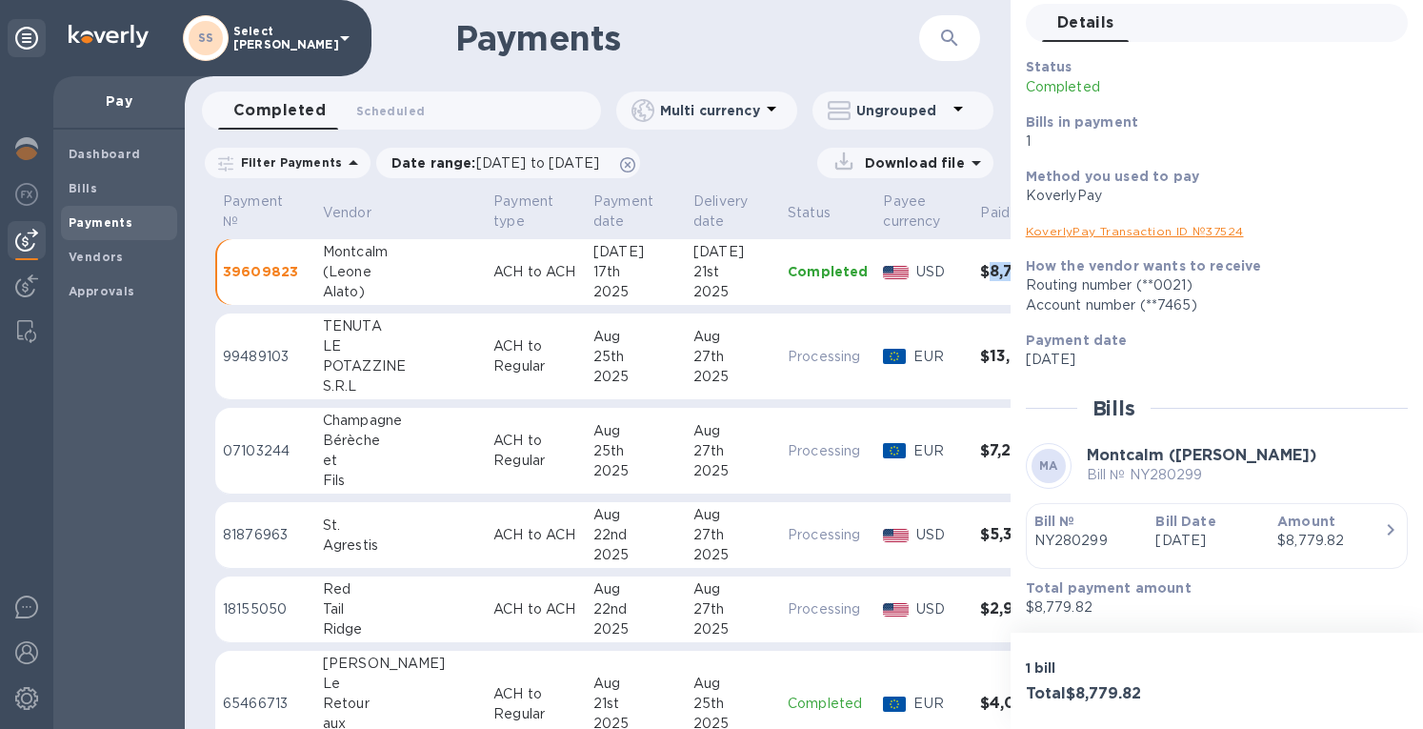
drag, startPoint x: 982, startPoint y: 273, endPoint x: 914, endPoint y: 277, distance: 67.7
click at [980, 277] on h3 "$8,779.82" at bounding box center [1022, 272] width 85 height 18
copy h3 "8,779.82"
click at [96, 262] on b "Vendors" at bounding box center [96, 257] width 55 height 14
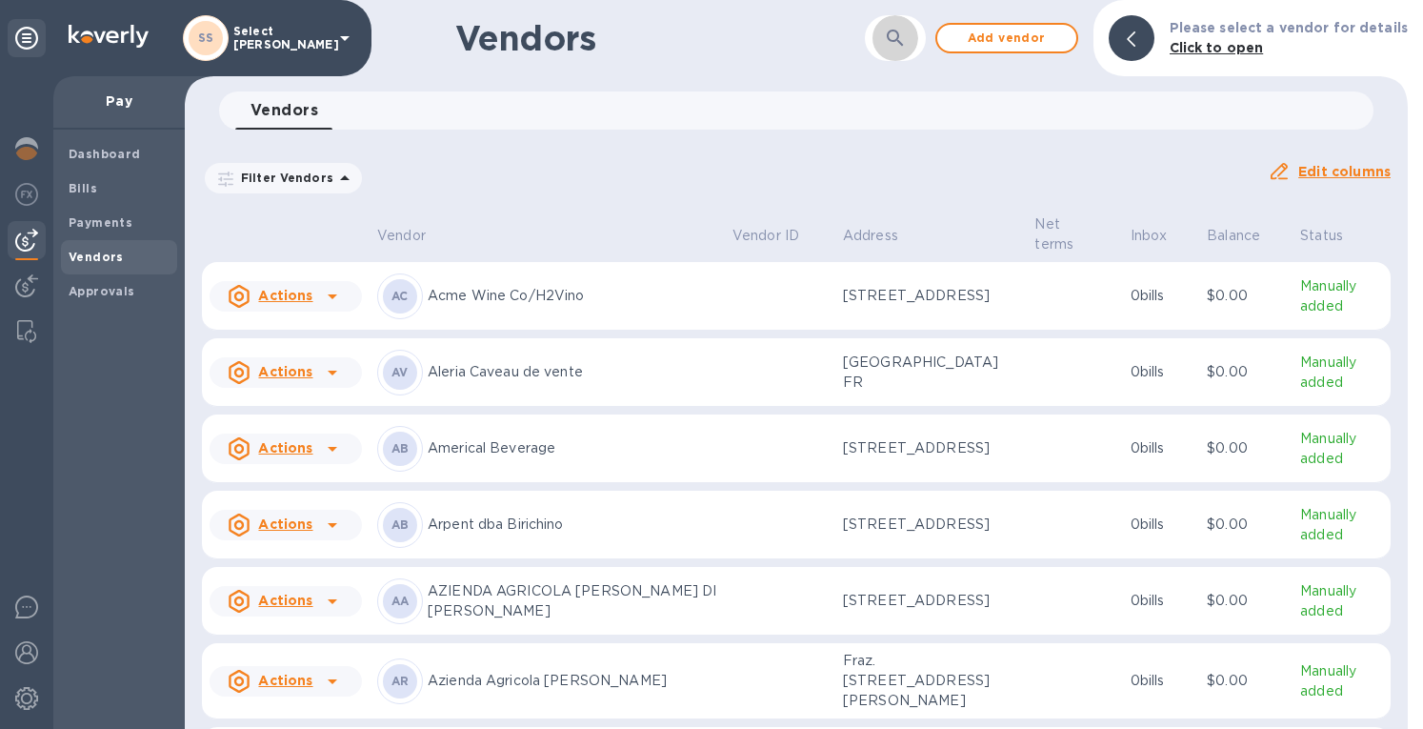
drag, startPoint x: 920, startPoint y: 43, endPoint x: 909, endPoint y: 51, distance: 14.3
click at [918, 43] on button "button" at bounding box center [895, 38] width 46 height 46
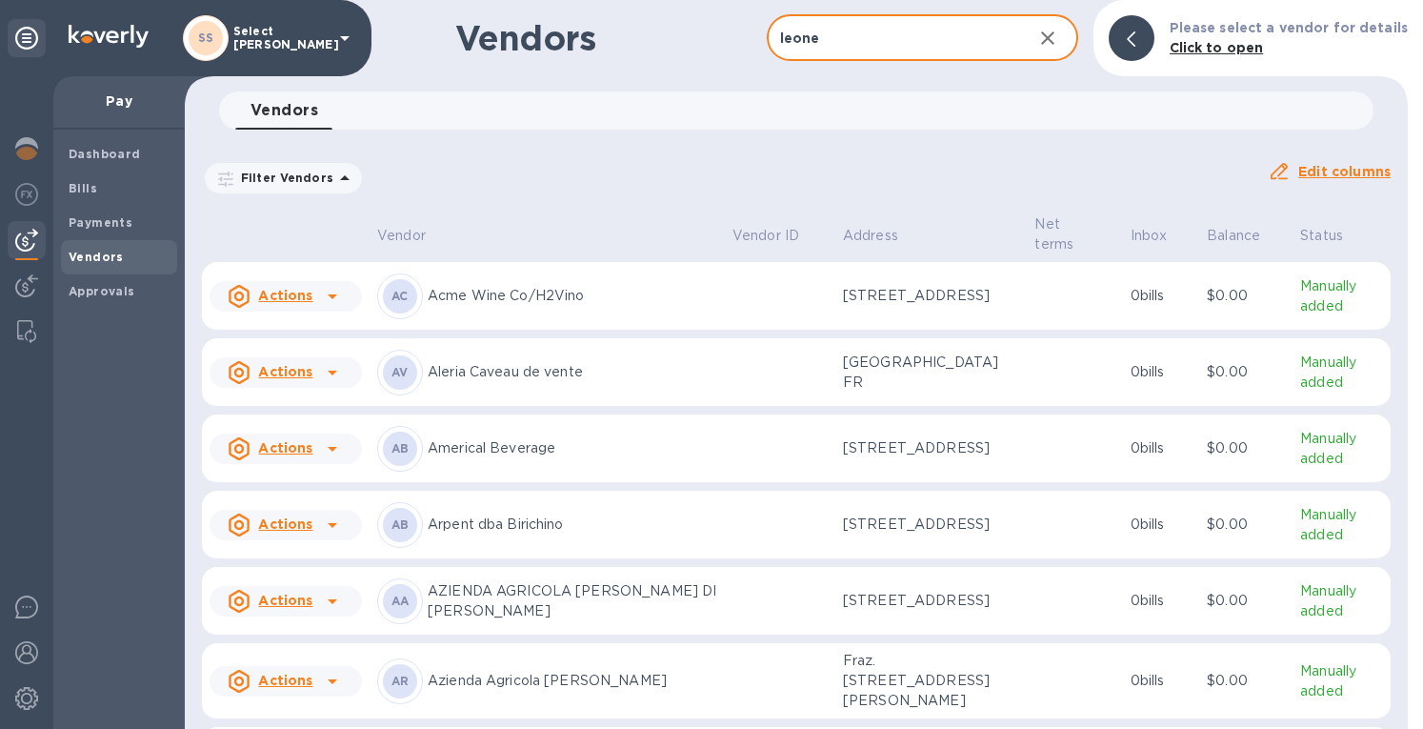
type input "leone"
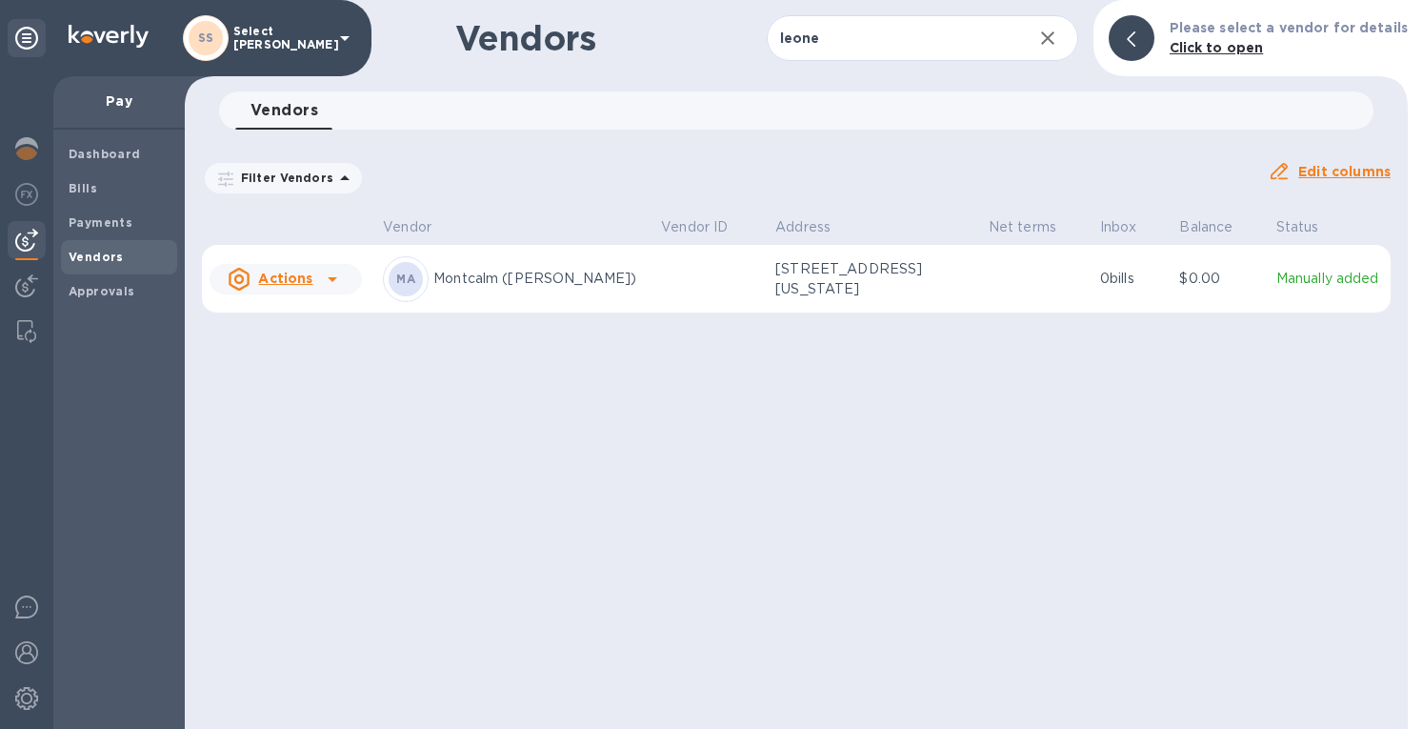
click at [671, 290] on td at bounding box center [710, 279] width 114 height 69
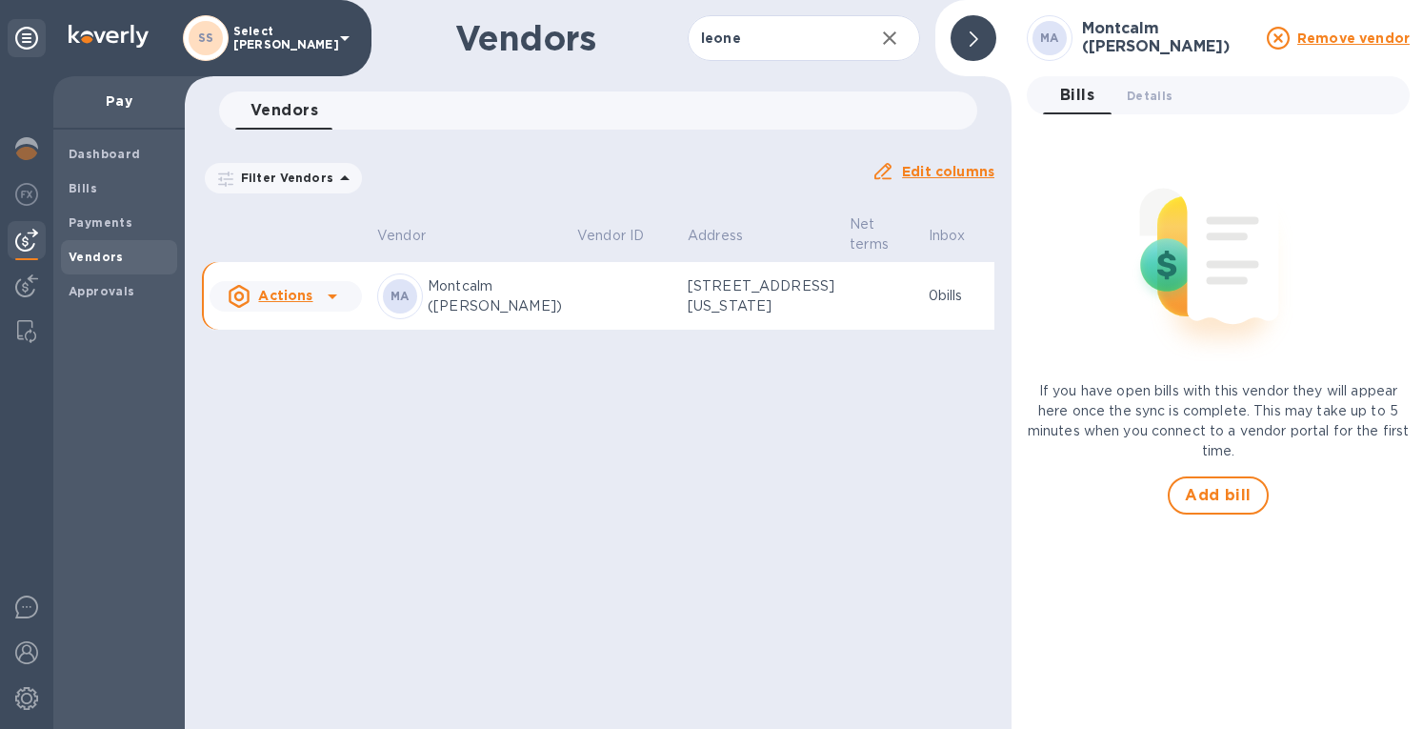
drag, startPoint x: 1151, startPoint y: 94, endPoint x: 1185, endPoint y: 119, distance: 41.5
click at [1151, 95] on span "Details 0" at bounding box center [1150, 96] width 46 height 20
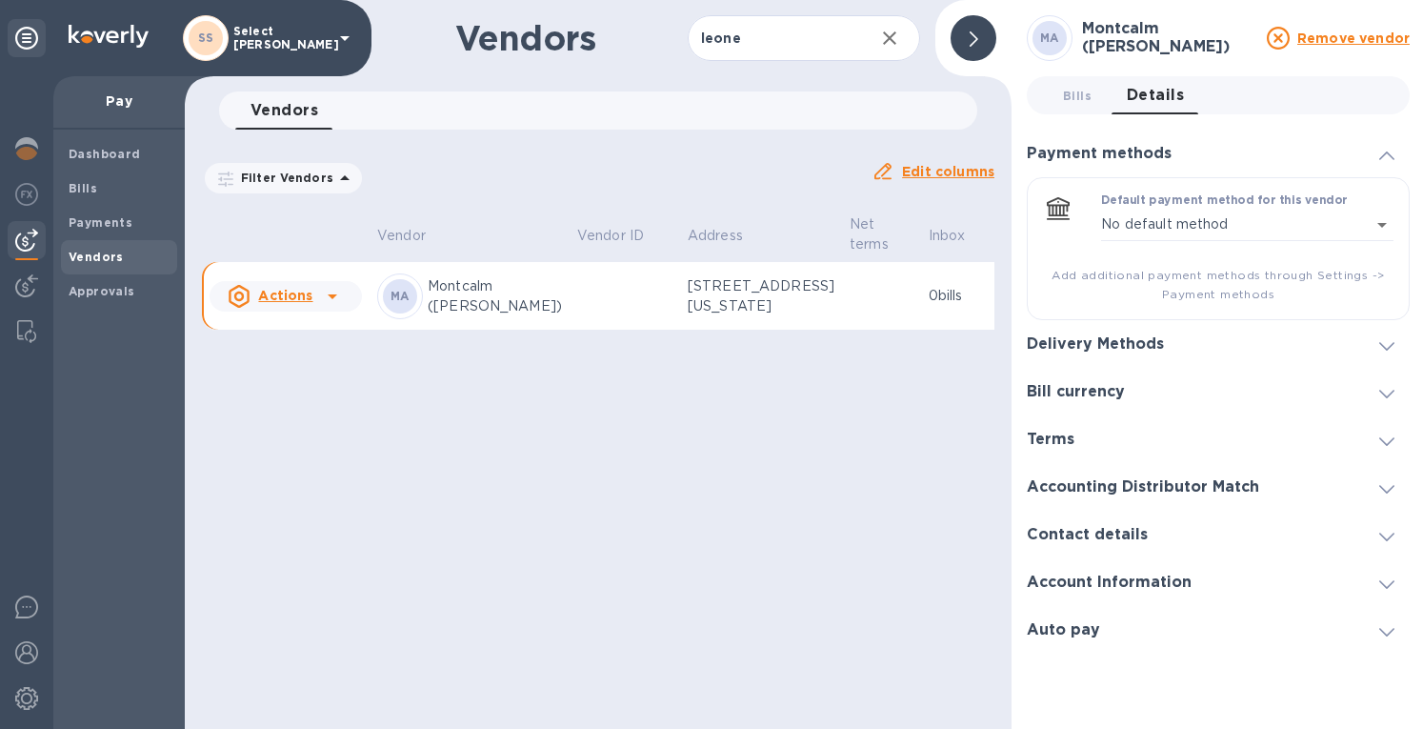
click at [1158, 332] on div "Delivery Methods" at bounding box center [1218, 344] width 383 height 48
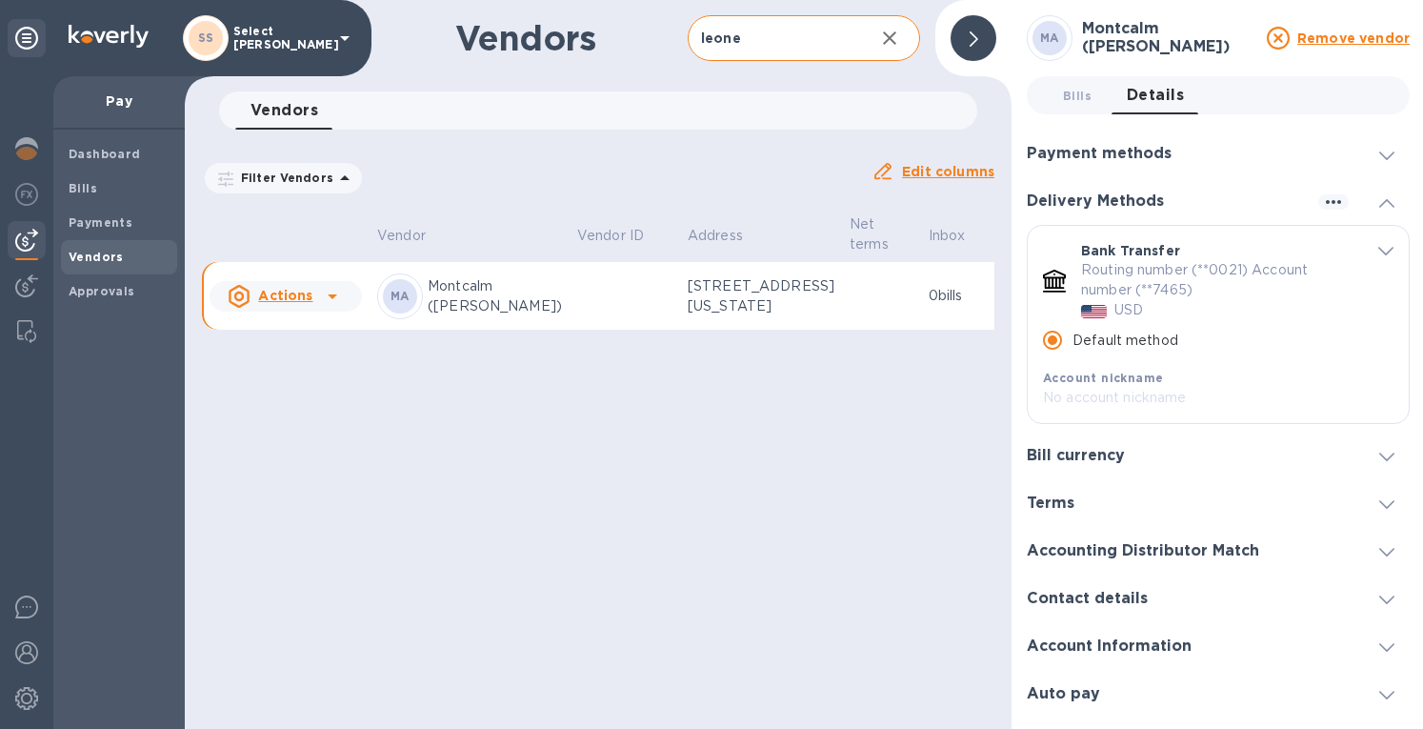
click at [884, 34] on icon "button" at bounding box center [889, 37] width 13 height 13
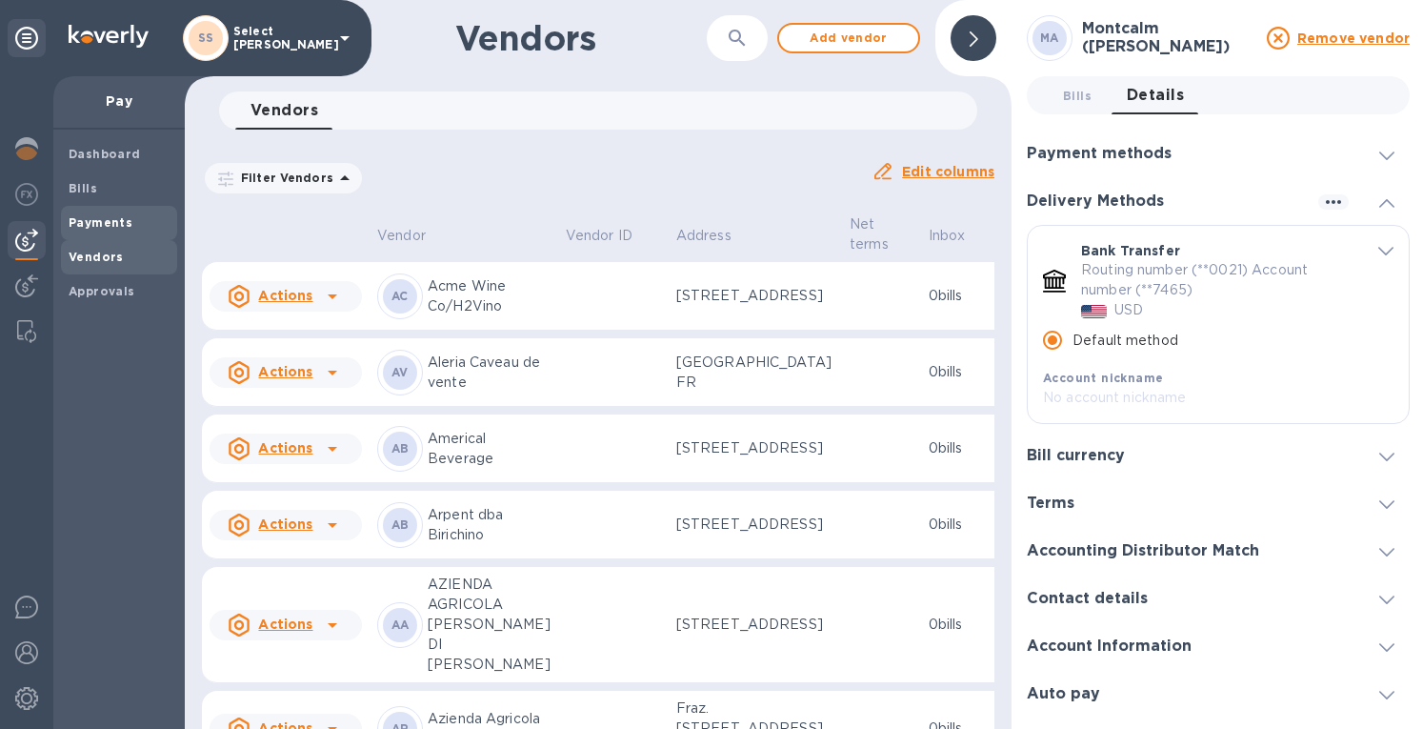
click at [115, 226] on b "Payments" at bounding box center [101, 222] width 64 height 14
